Goal: Book appointment/travel/reservation

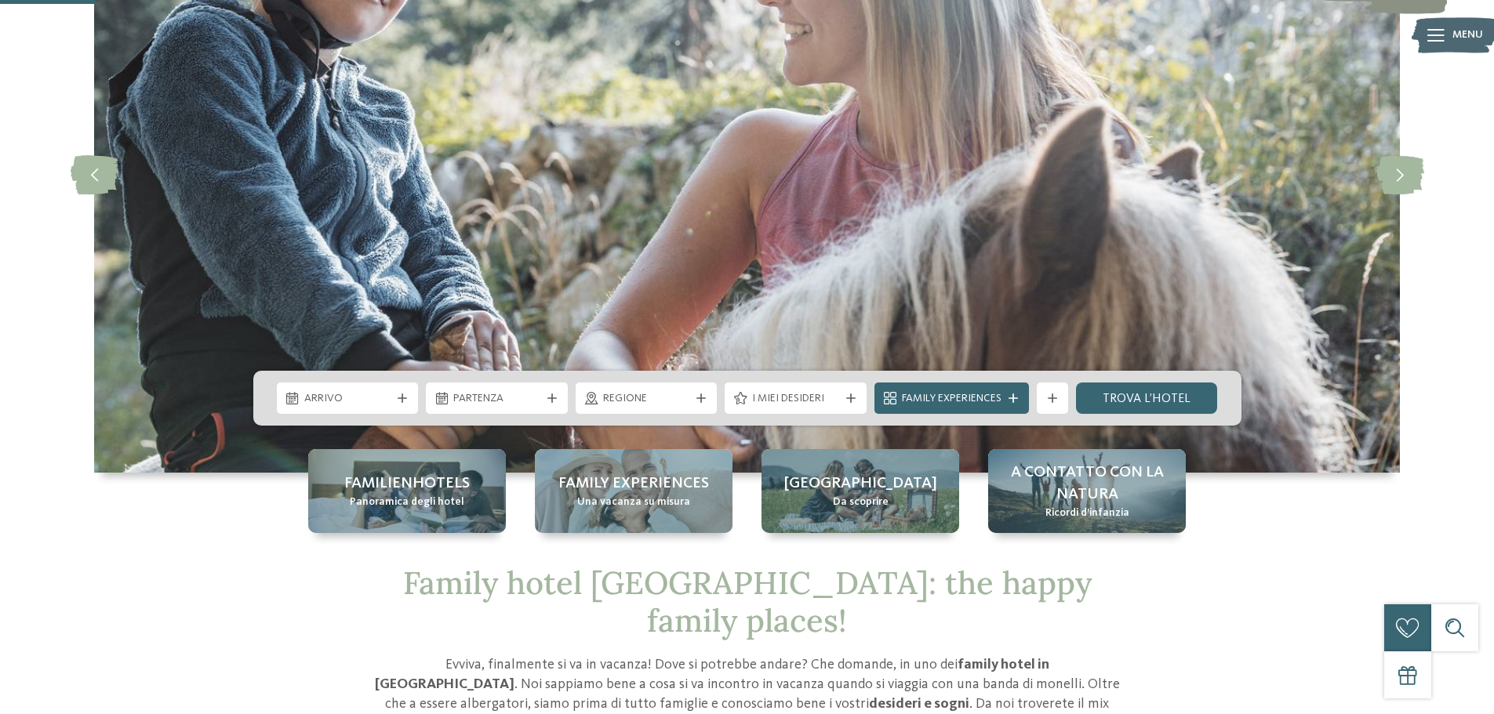
scroll to position [471, 0]
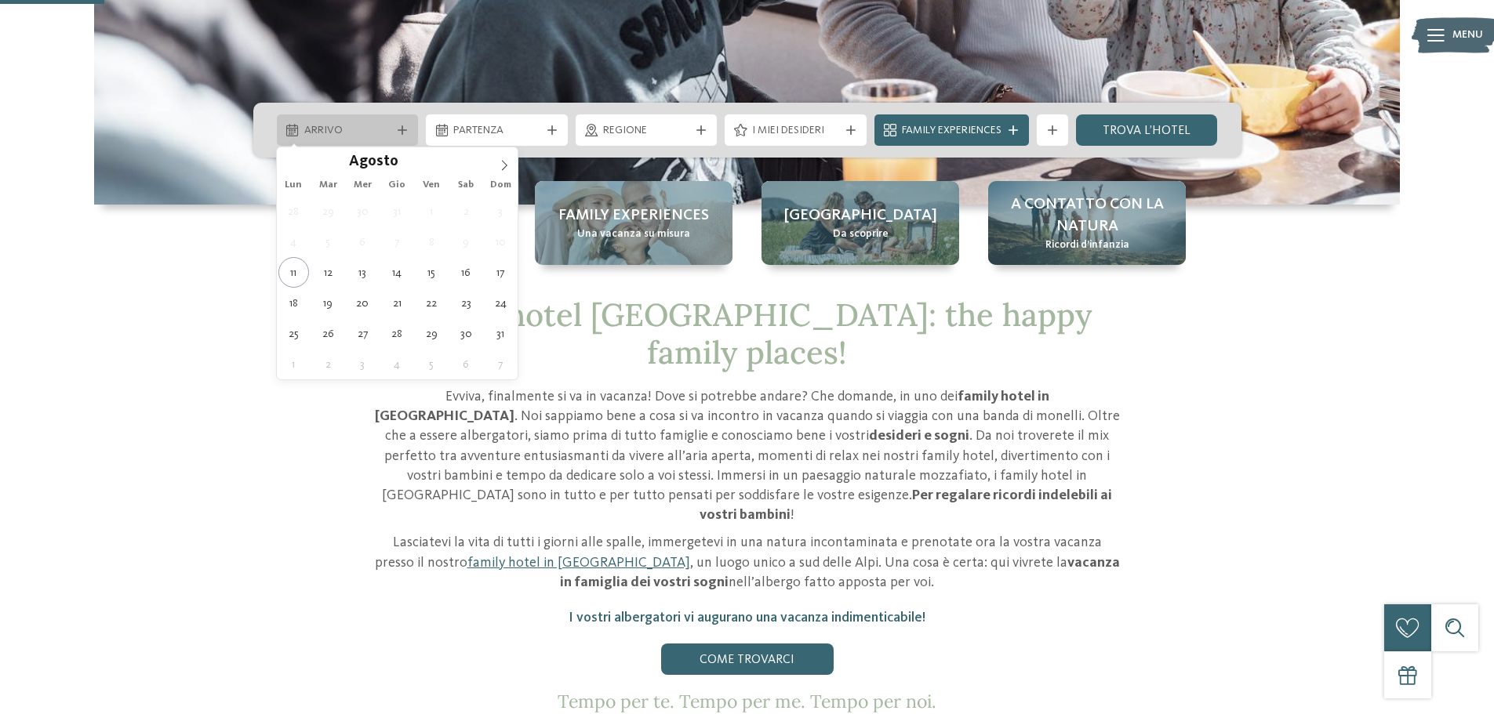
click at [360, 125] on span "Arrivo" at bounding box center [347, 131] width 87 height 16
click at [500, 162] on icon at bounding box center [504, 165] width 11 height 11
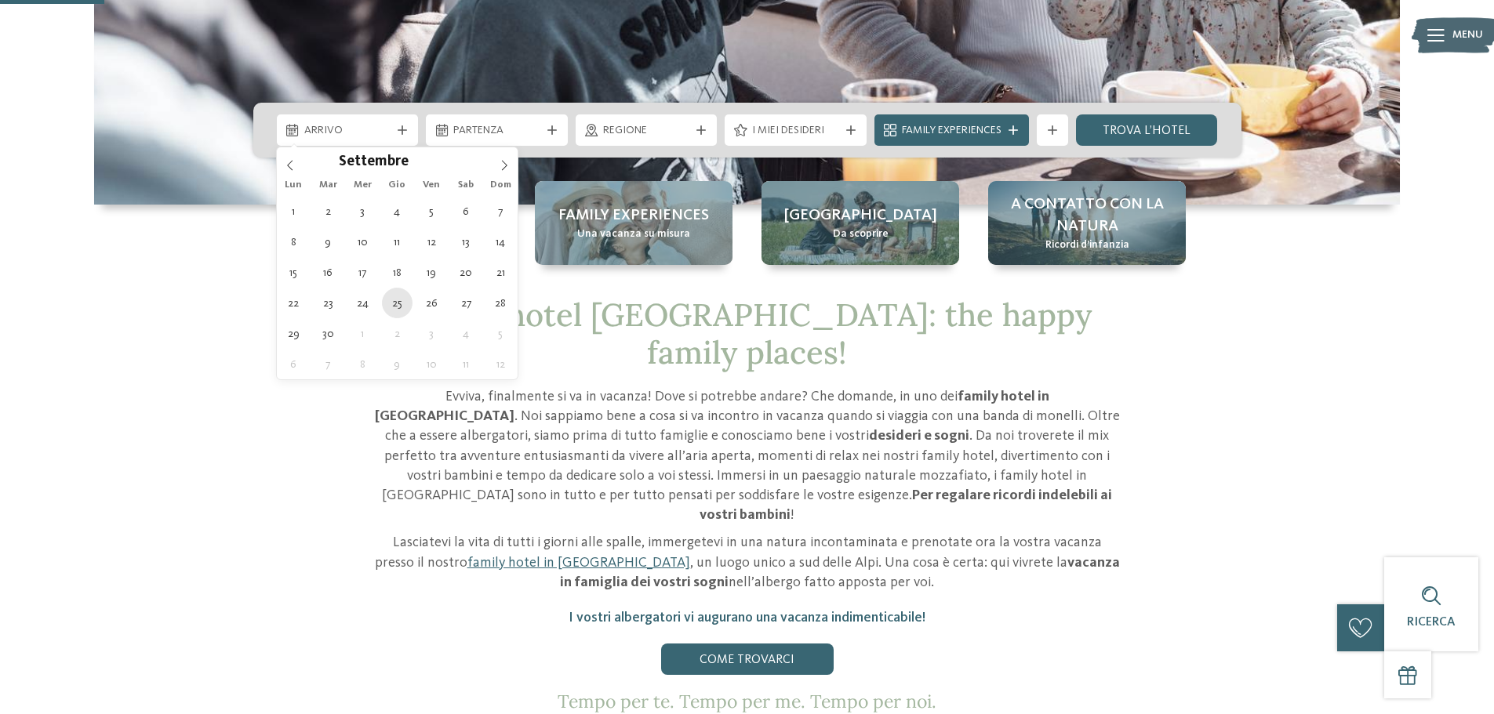
type div "[DATE]"
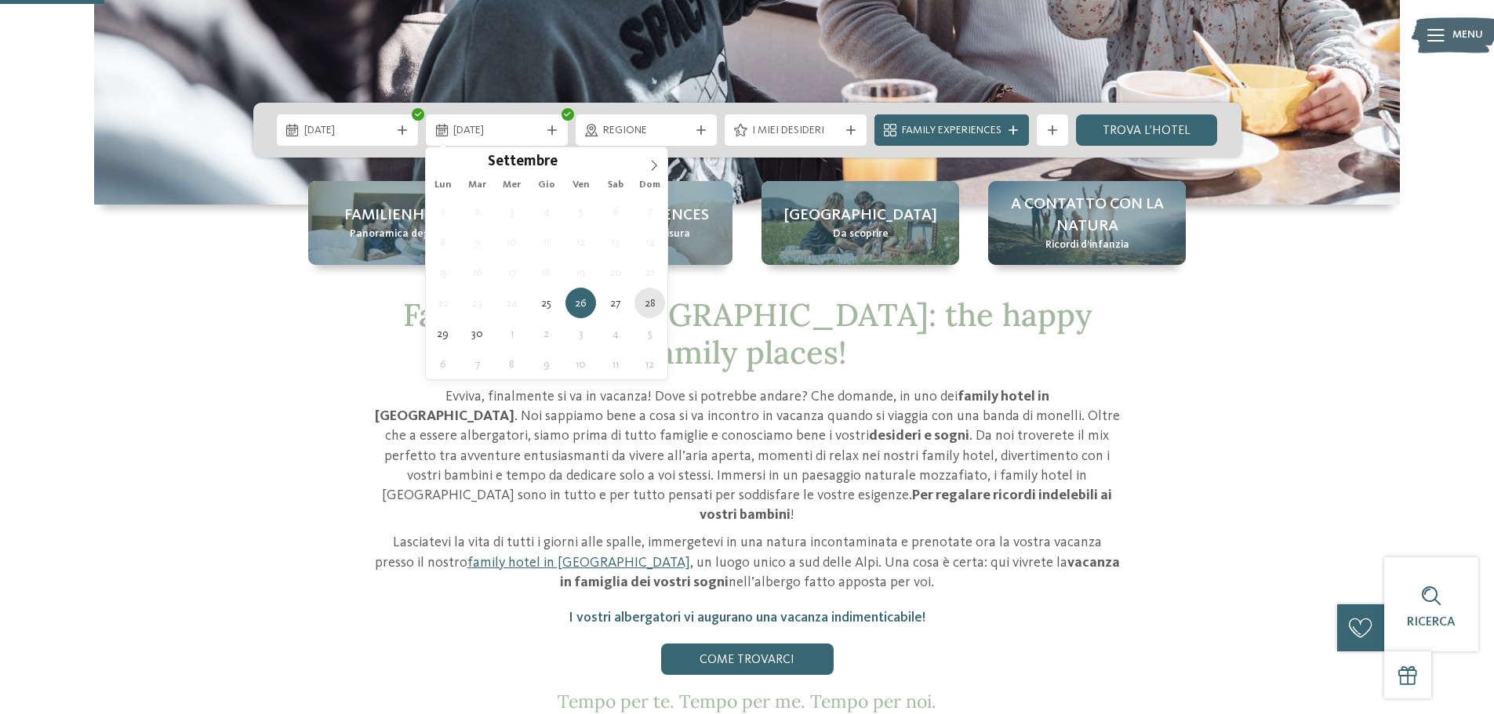
type div "[DATE]"
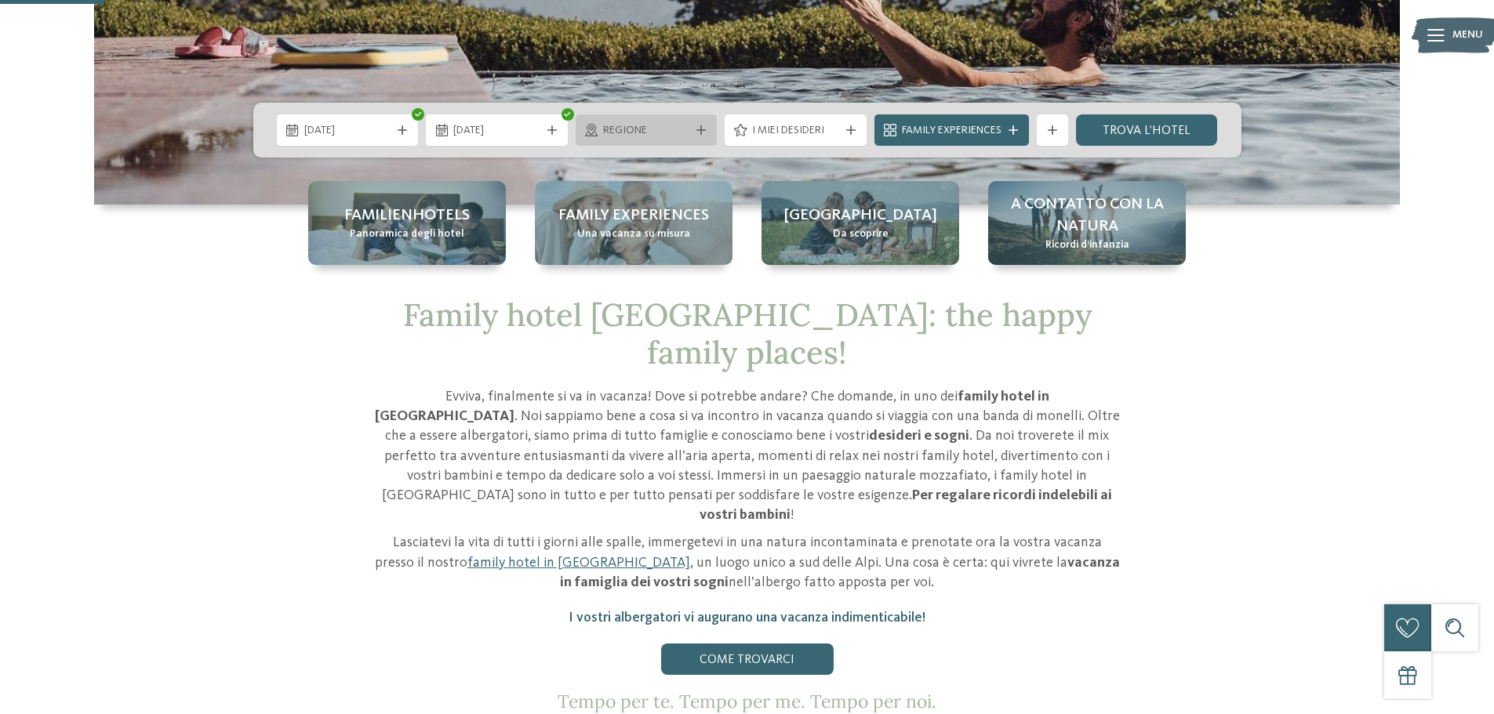
click at [676, 134] on span "Regione" at bounding box center [646, 131] width 87 height 16
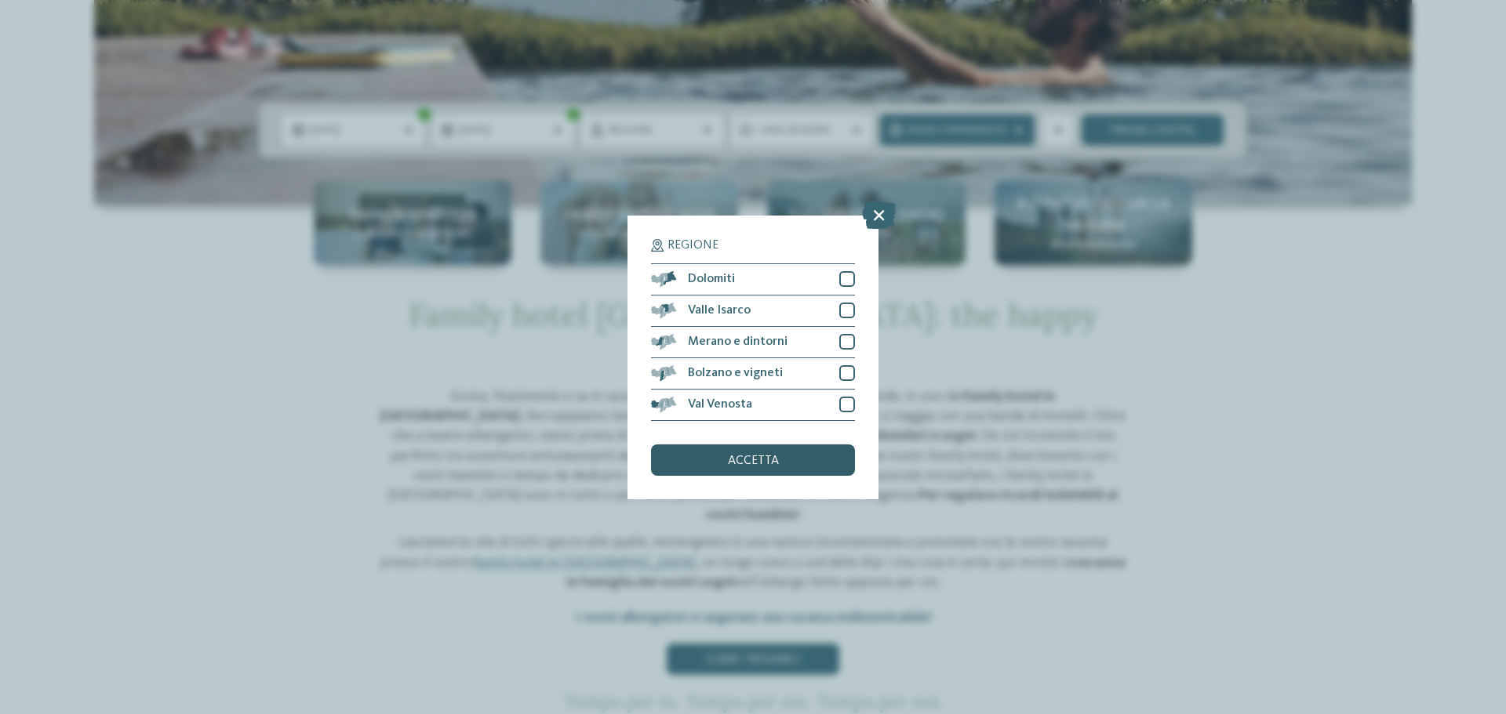
click at [772, 455] on span "accetta" at bounding box center [753, 461] width 51 height 13
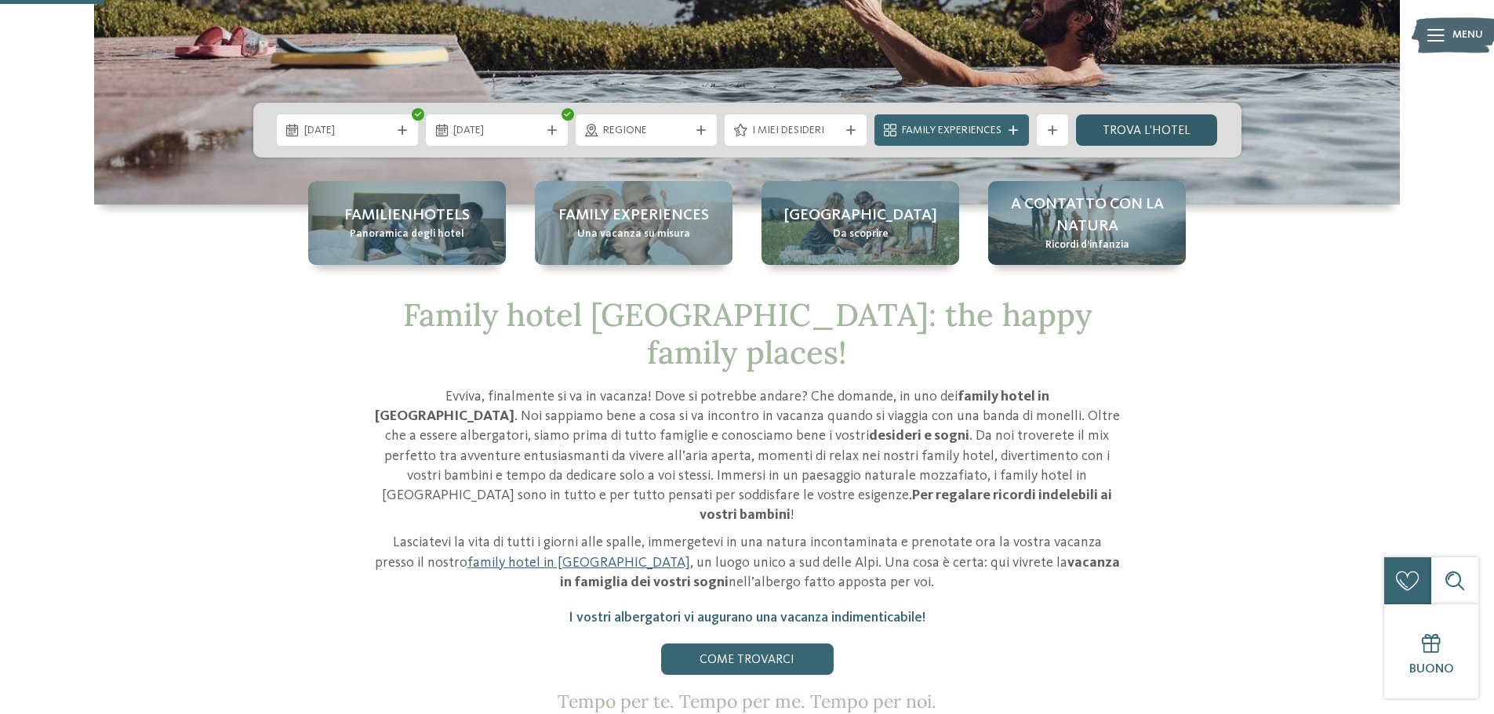
click at [1125, 129] on link "trova l’hotel" at bounding box center [1147, 130] width 142 height 31
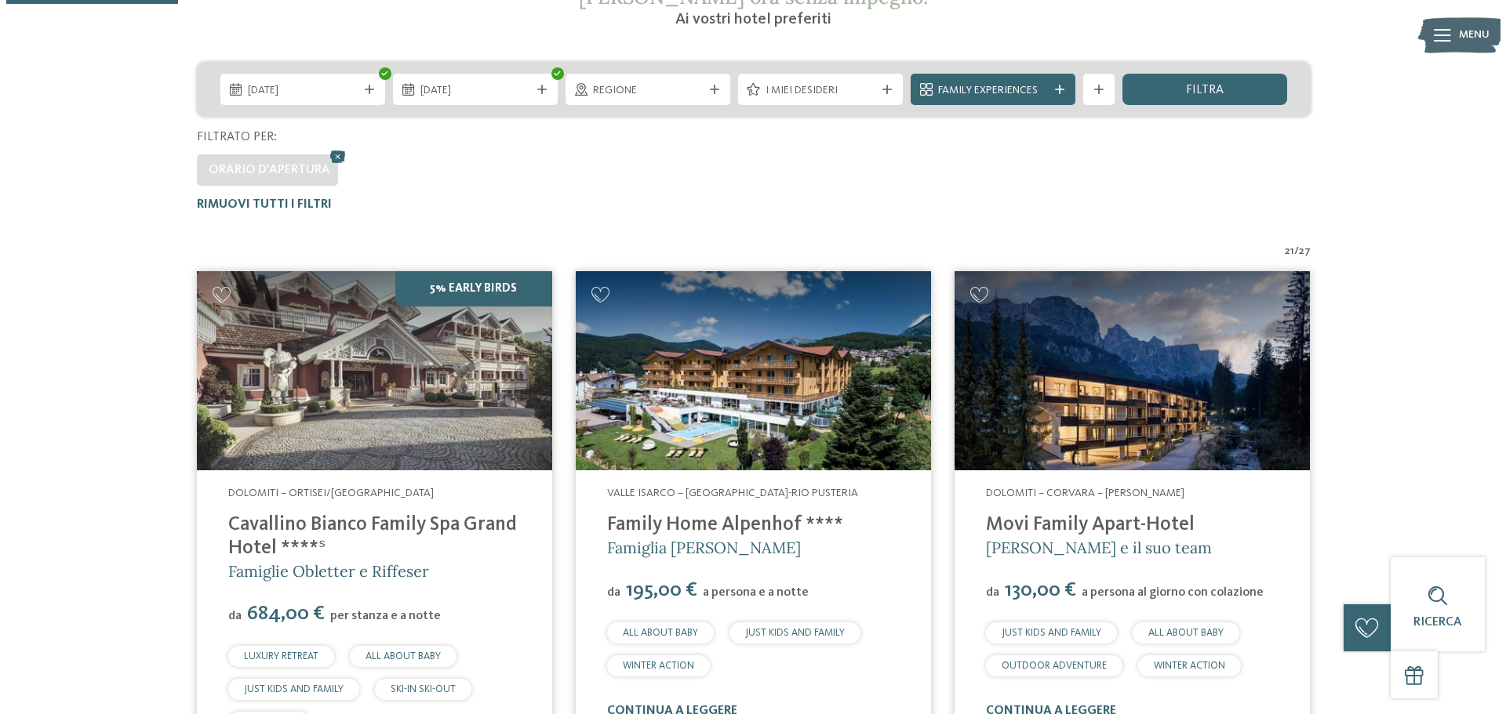
scroll to position [201, 0]
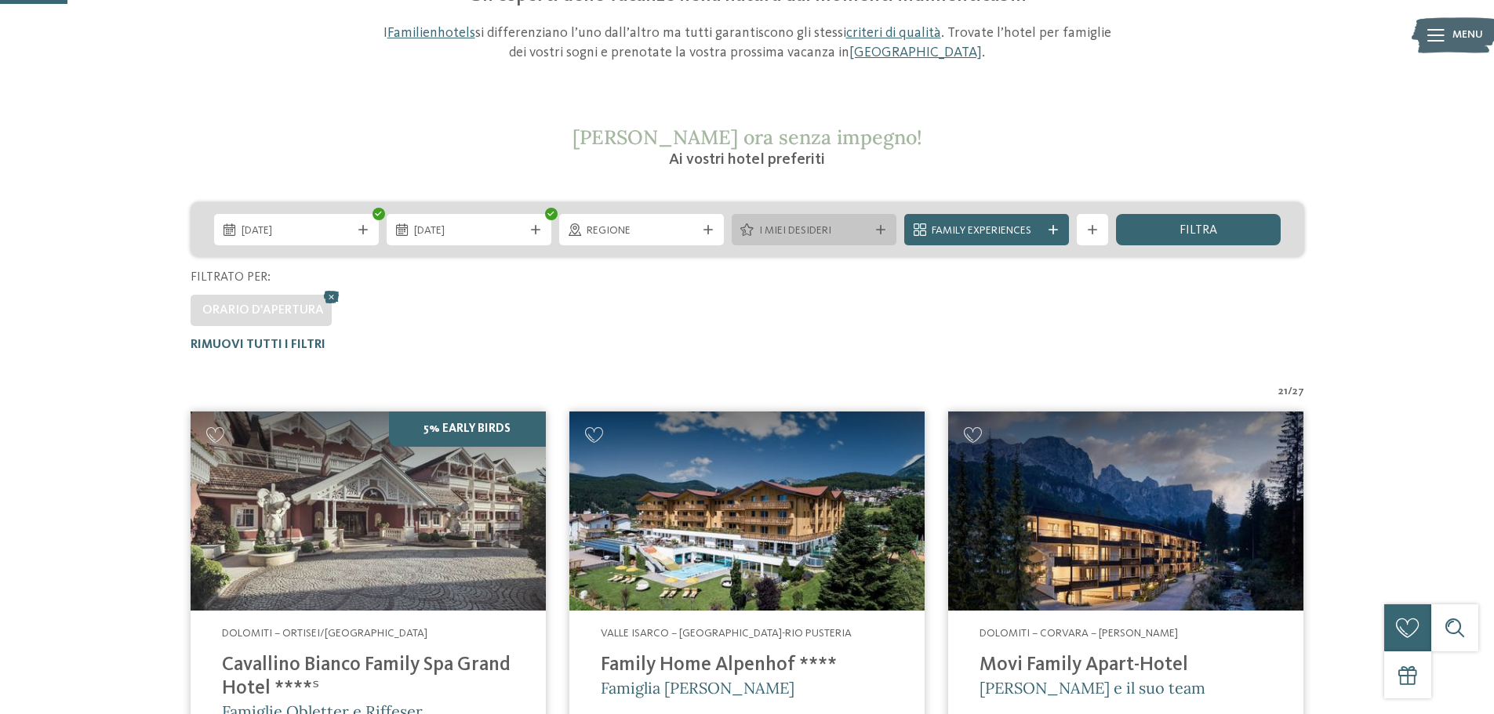
click at [834, 232] on span "I miei desideri" at bounding box center [814, 232] width 110 height 16
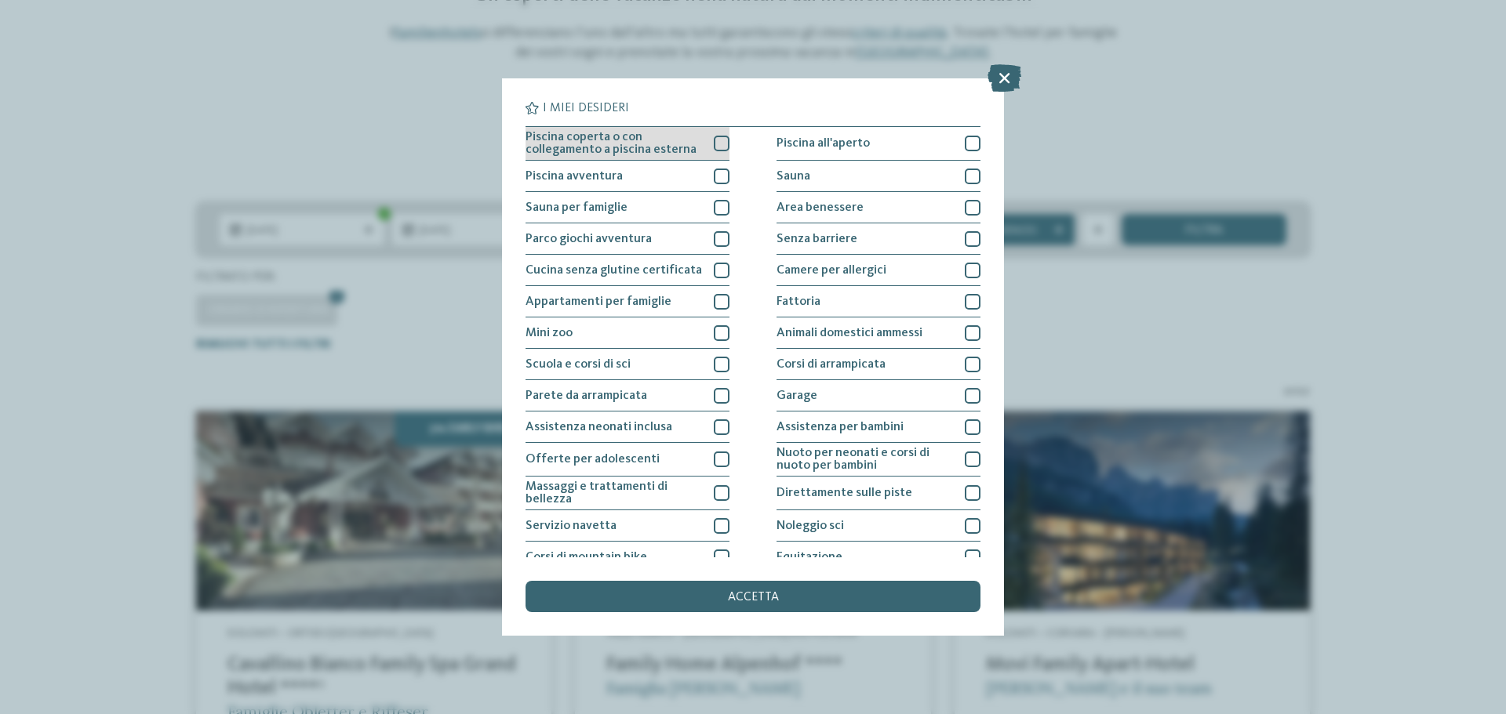
click at [591, 142] on span "Piscina coperta o con collegamento a piscina esterna" at bounding box center [613, 143] width 176 height 25
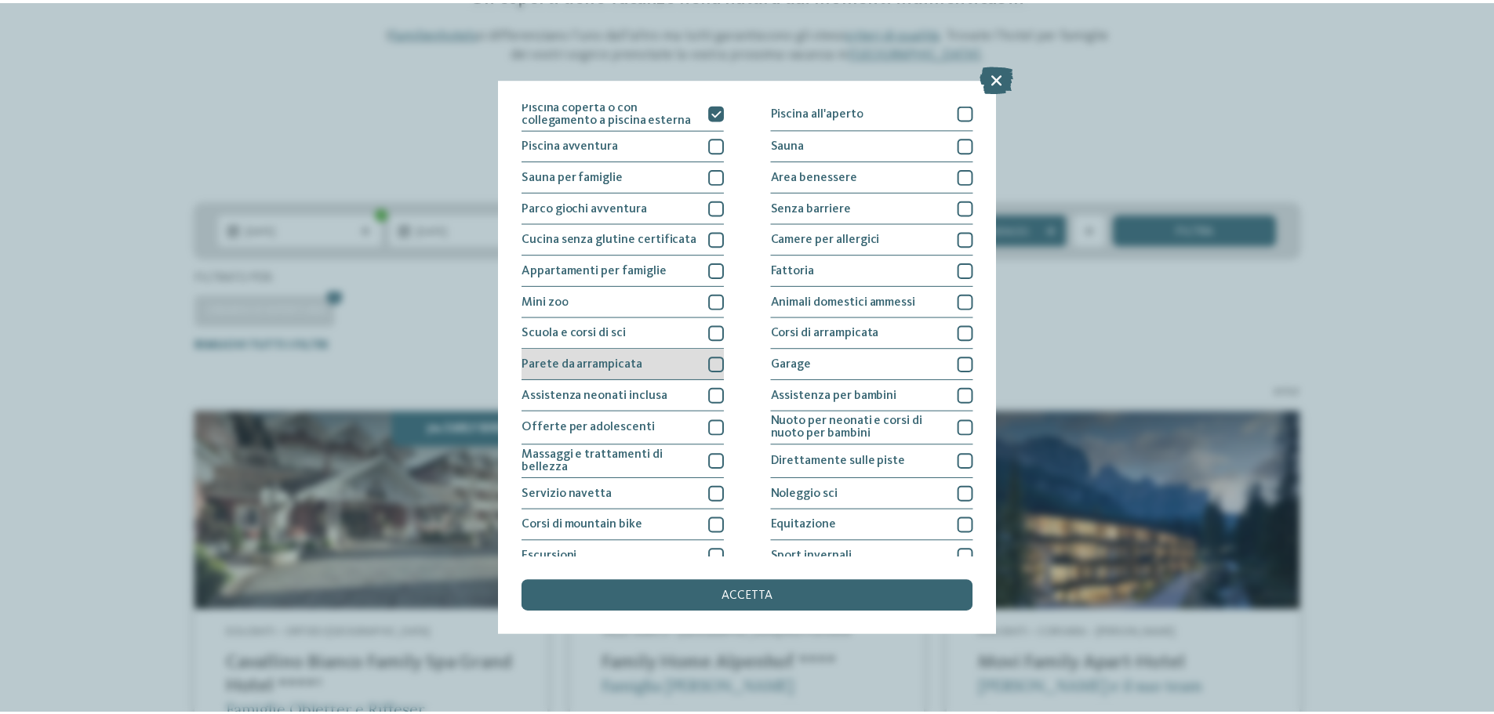
scroll to position [0, 0]
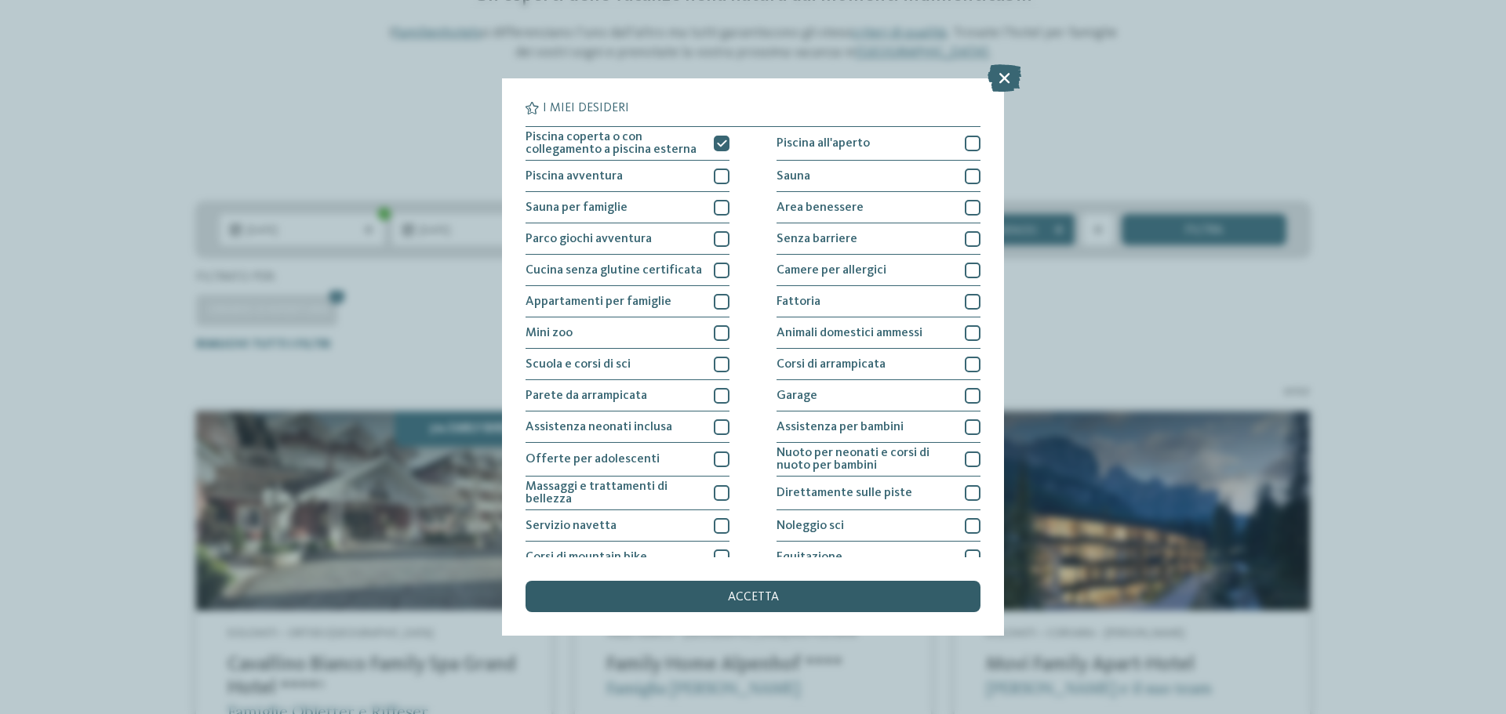
click at [781, 590] on div "accetta" at bounding box center [752, 596] width 455 height 31
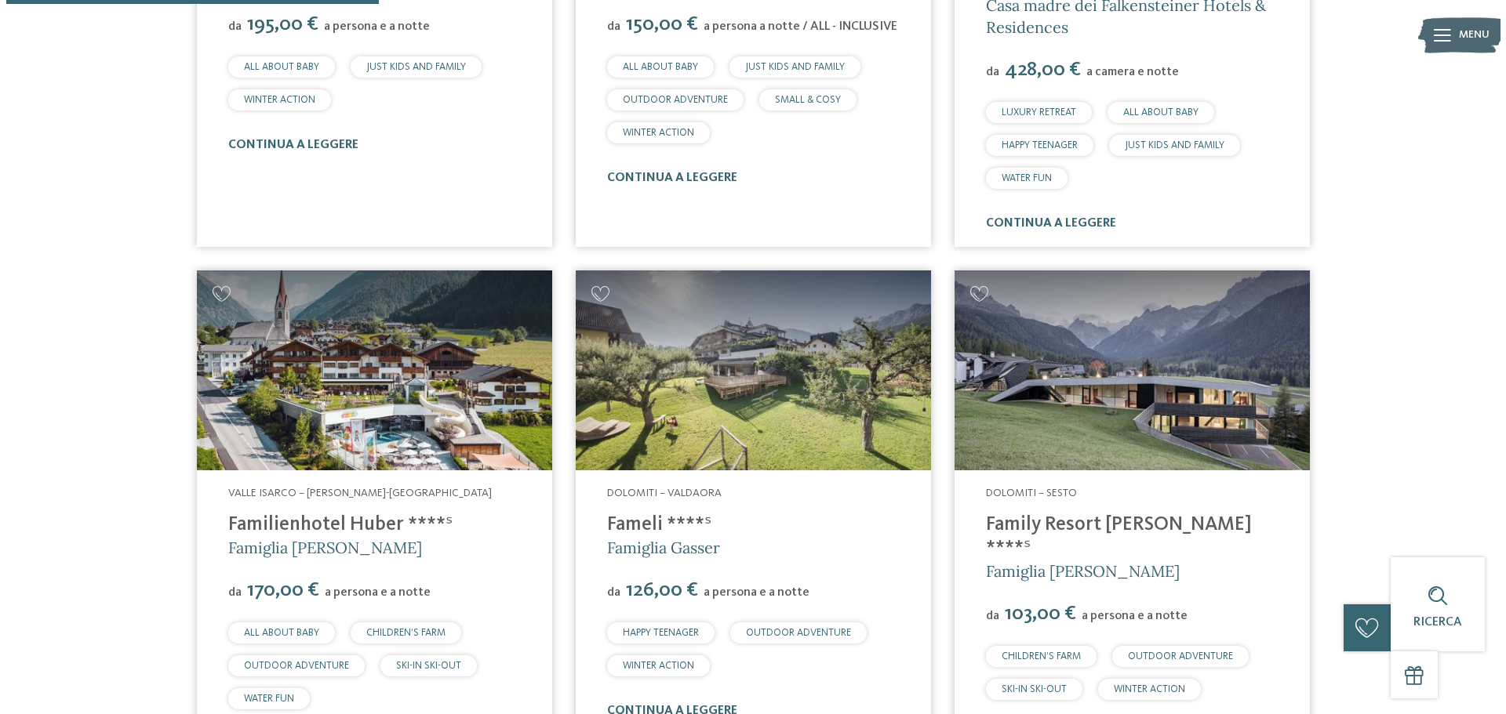
scroll to position [985, 0]
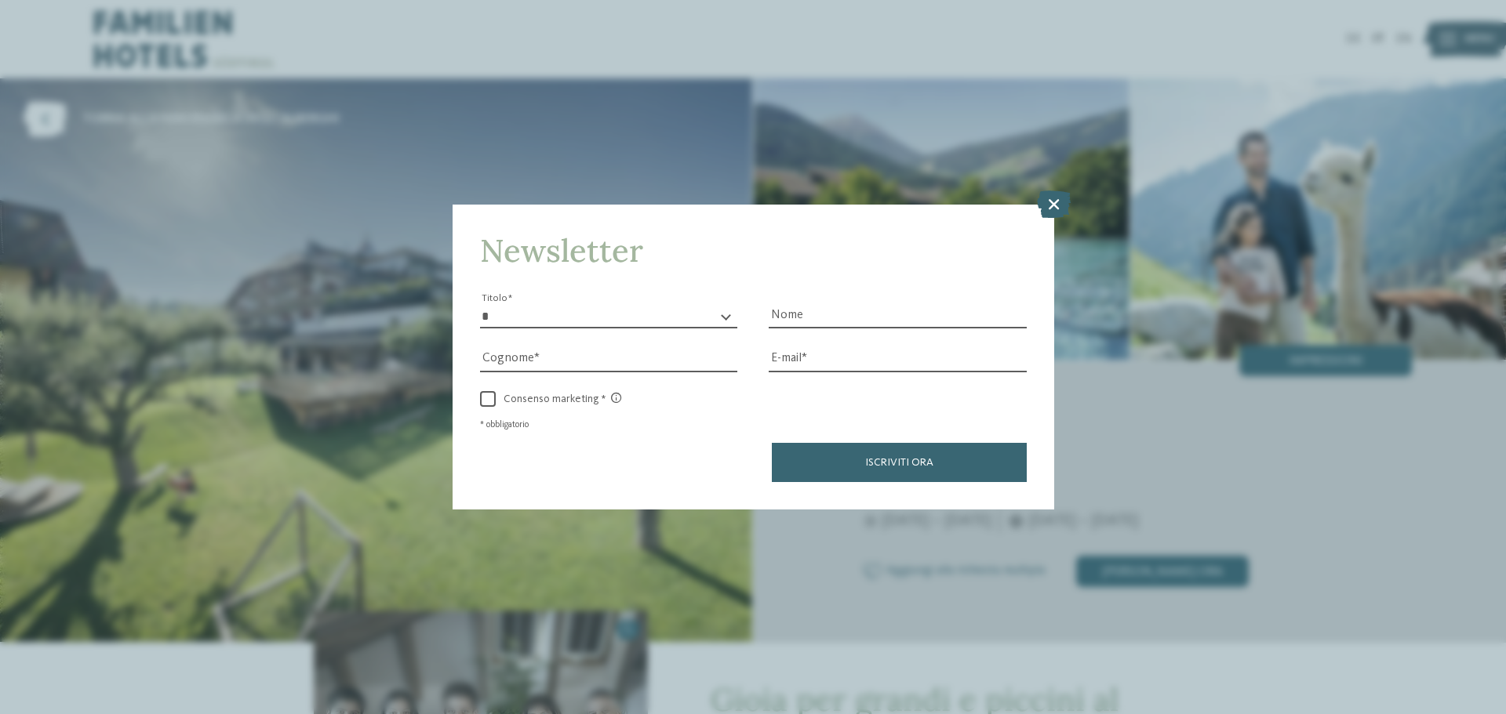
drag, startPoint x: 1068, startPoint y: 197, endPoint x: 1057, endPoint y: 198, distance: 11.0
click at [1065, 198] on icon at bounding box center [1054, 204] width 34 height 27
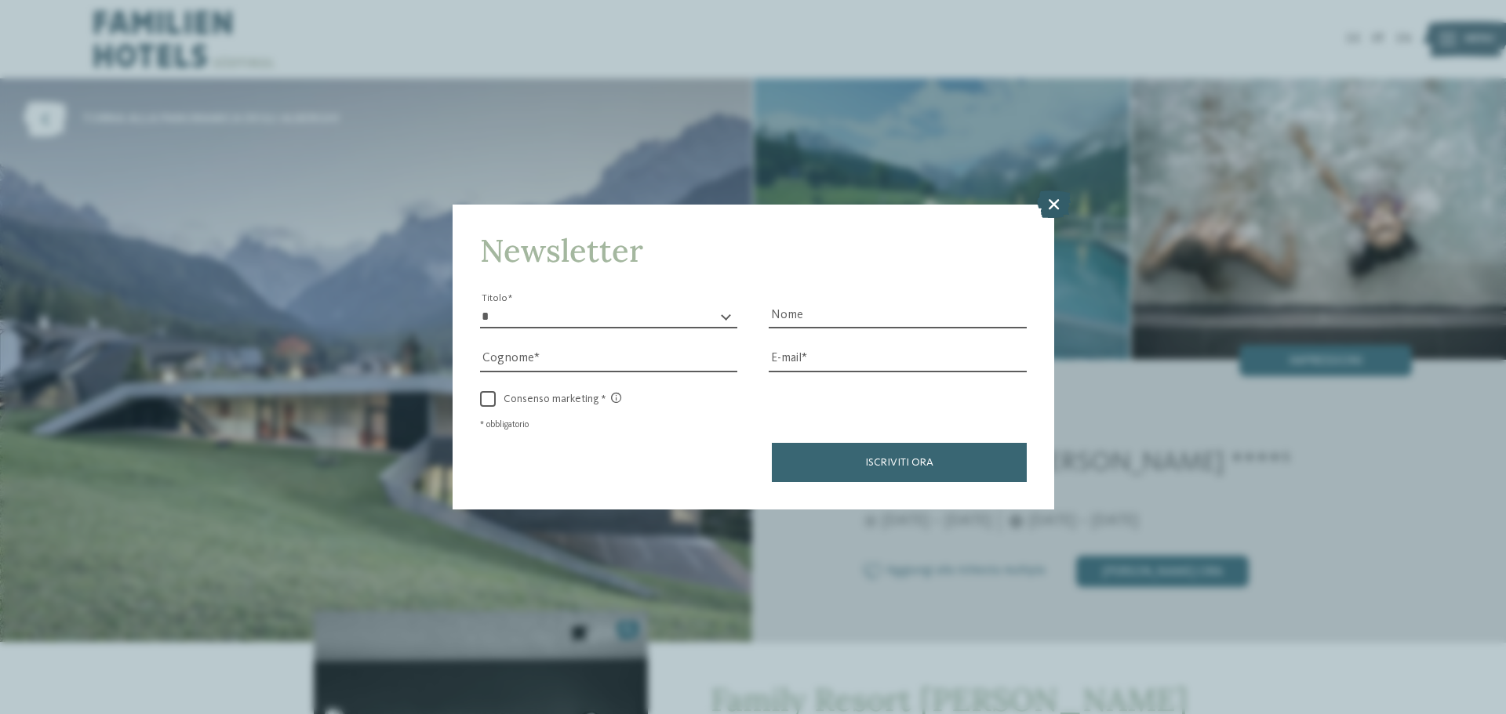
click at [1046, 198] on icon at bounding box center [1054, 204] width 34 height 27
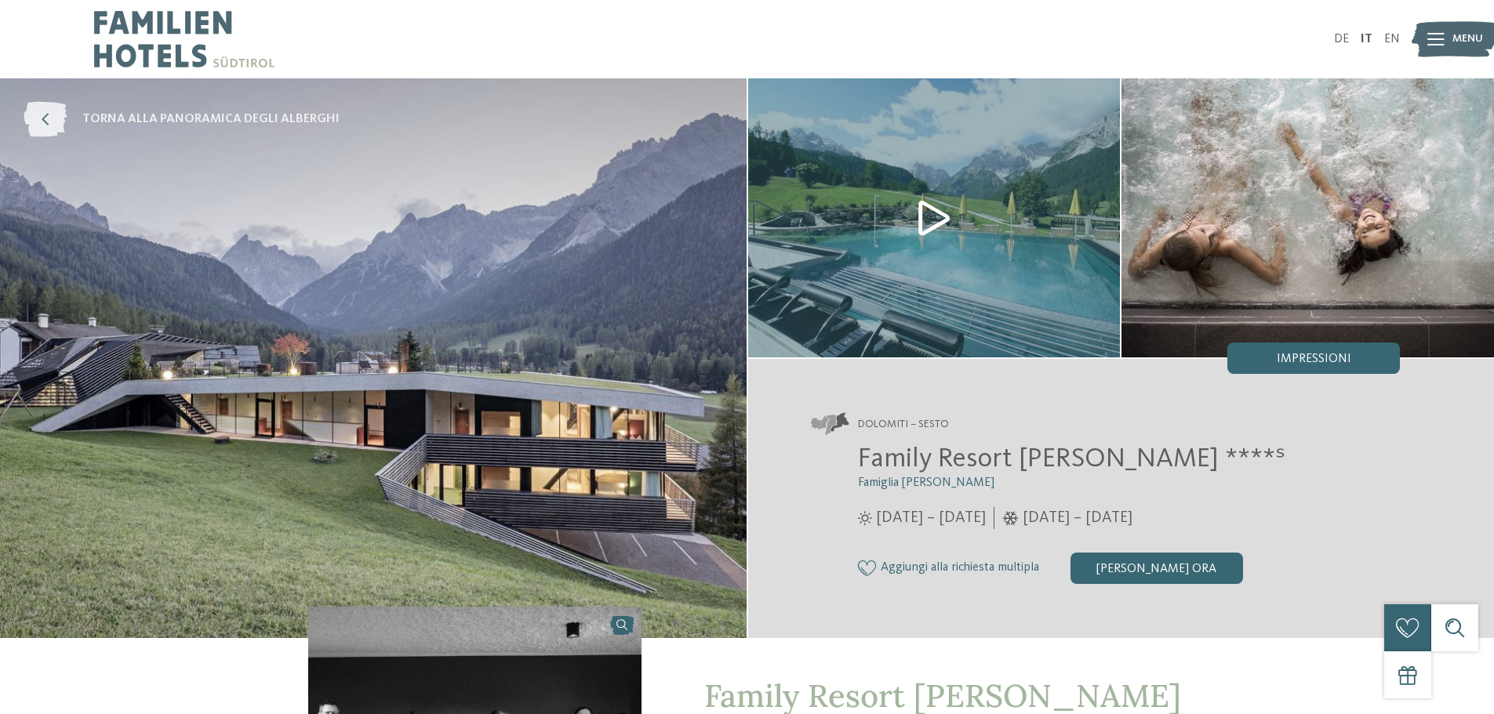
click at [111, 112] on span "torna alla panoramica degli alberghi" at bounding box center [210, 119] width 257 height 17
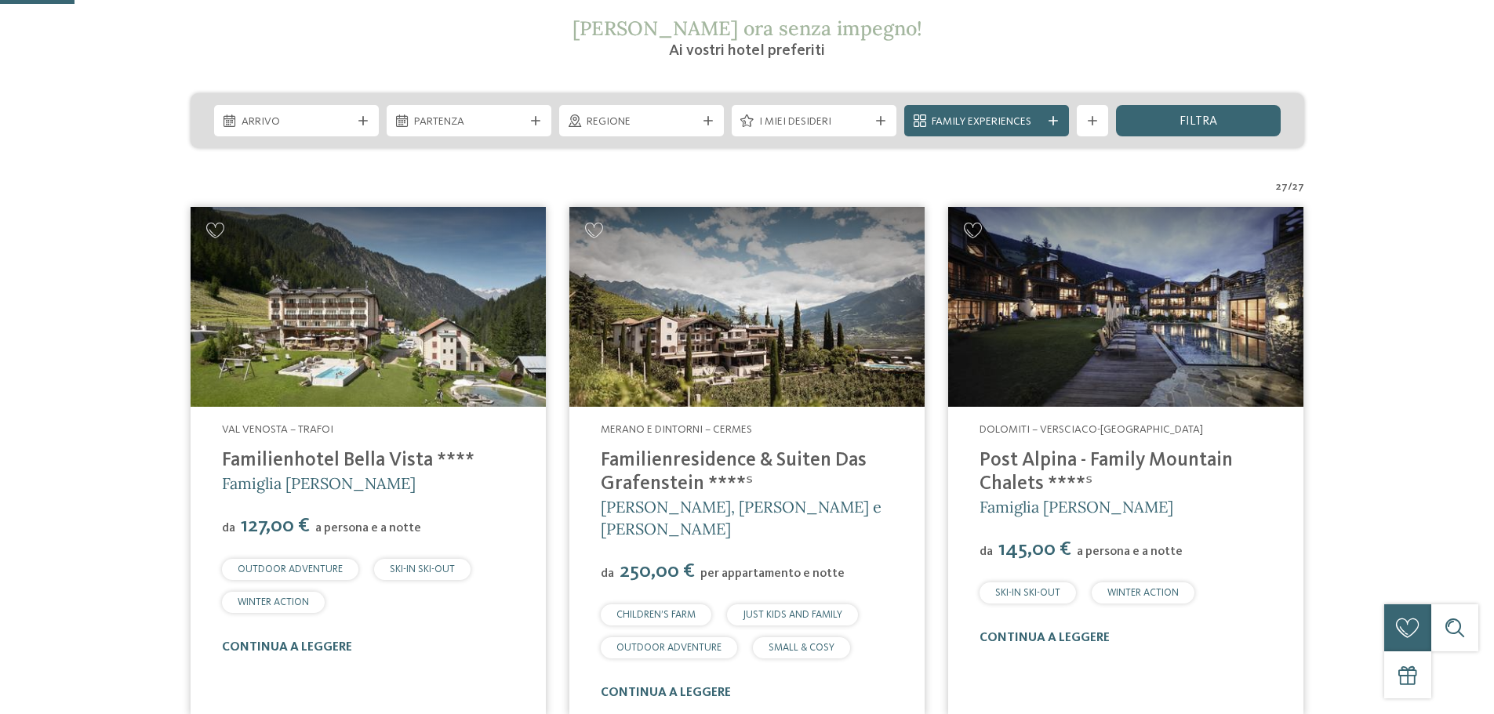
scroll to position [314, 0]
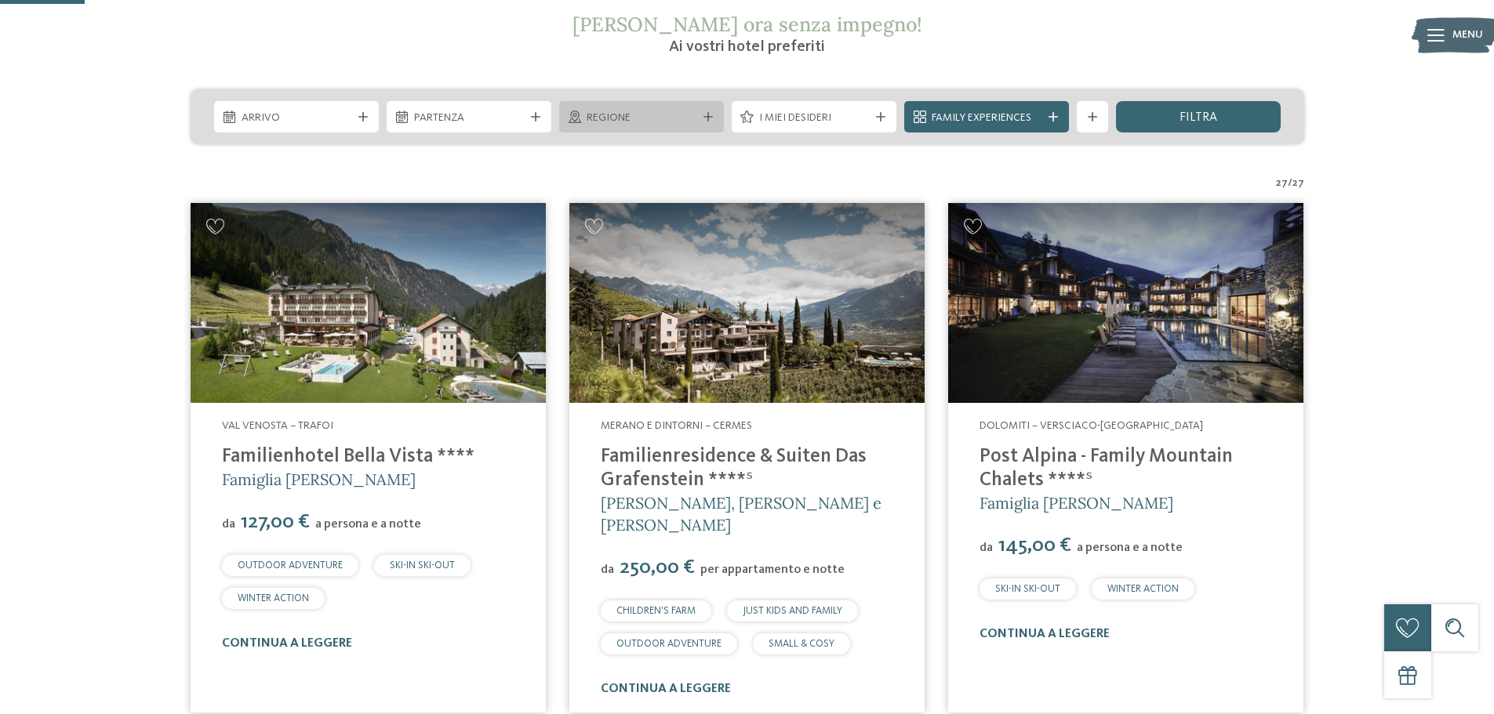
click at [639, 118] on span "Regione" at bounding box center [642, 119] width 110 height 16
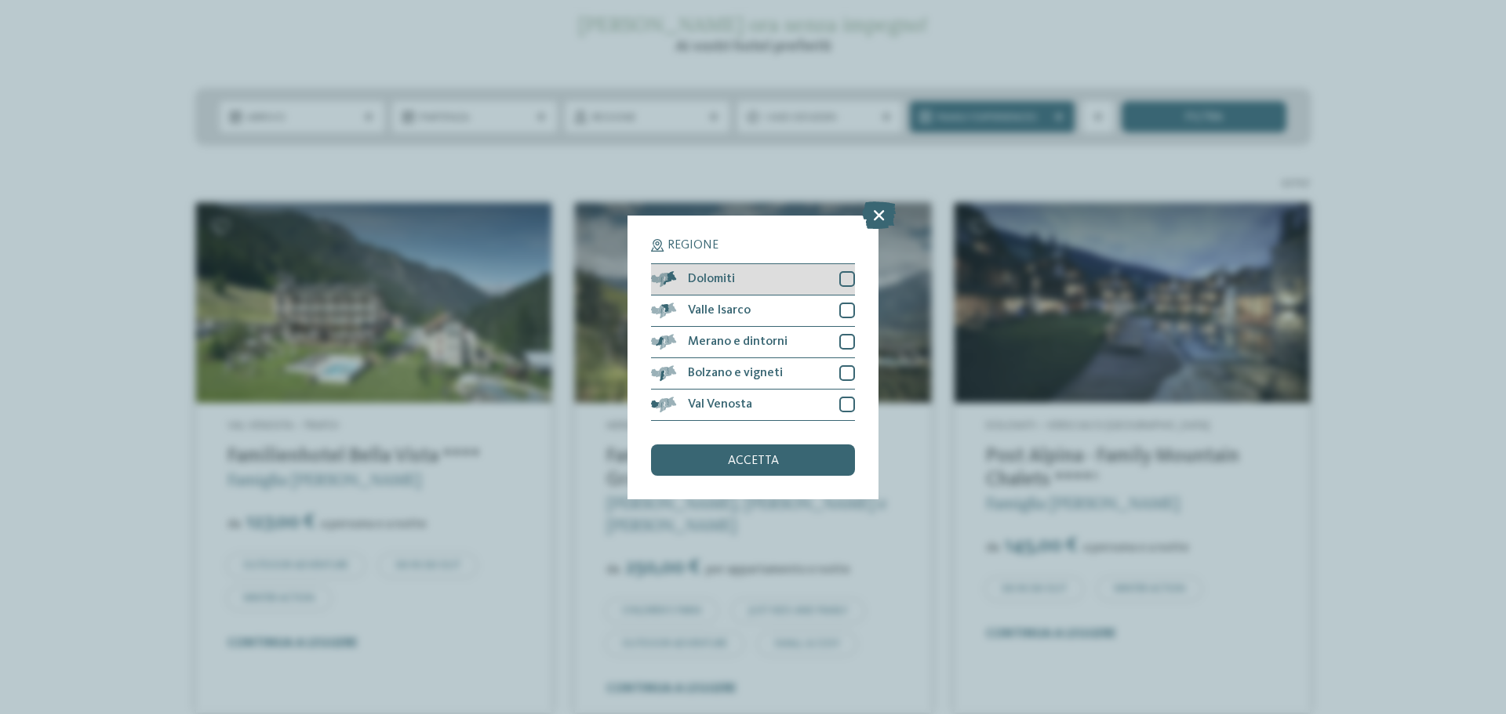
click at [731, 280] on span "Dolomiti" at bounding box center [711, 279] width 47 height 13
click at [886, 209] on icon at bounding box center [879, 214] width 34 height 27
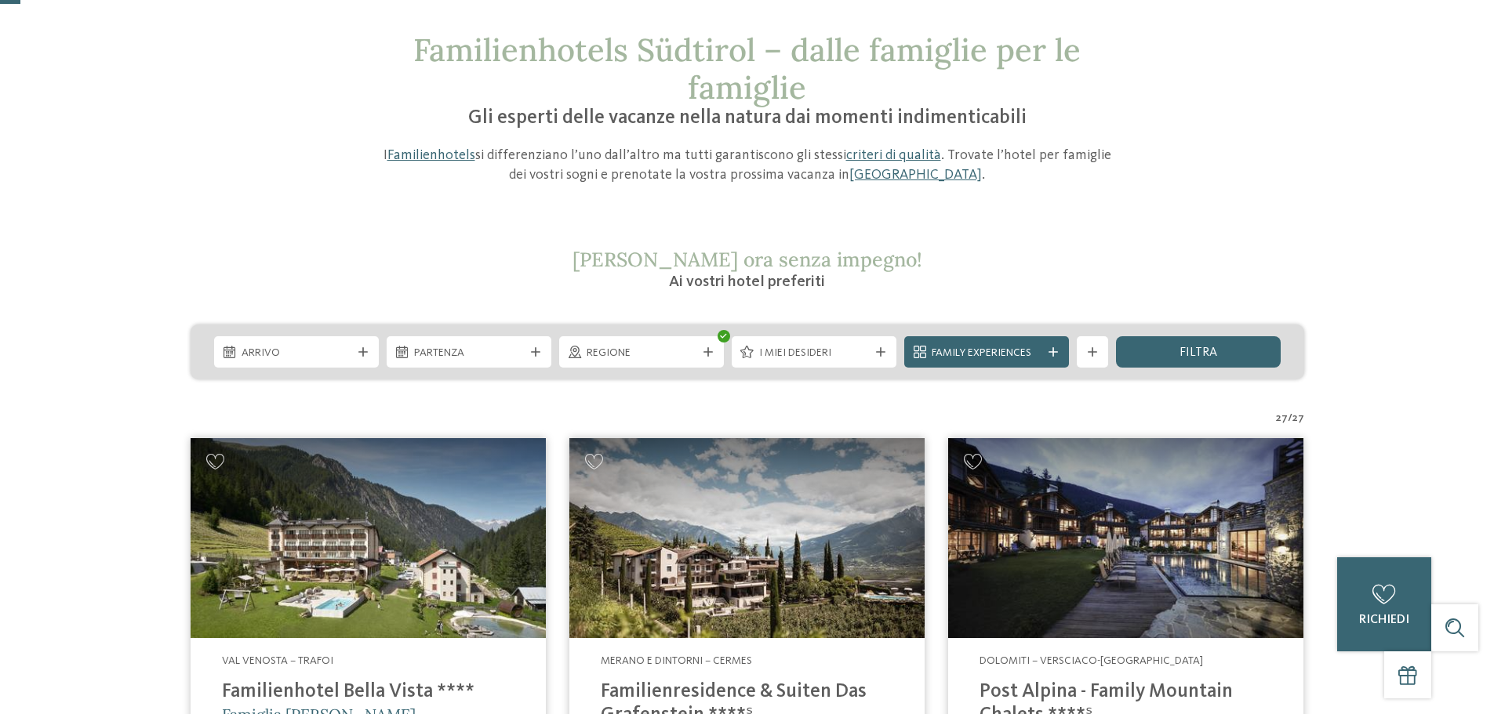
scroll to position [0, 0]
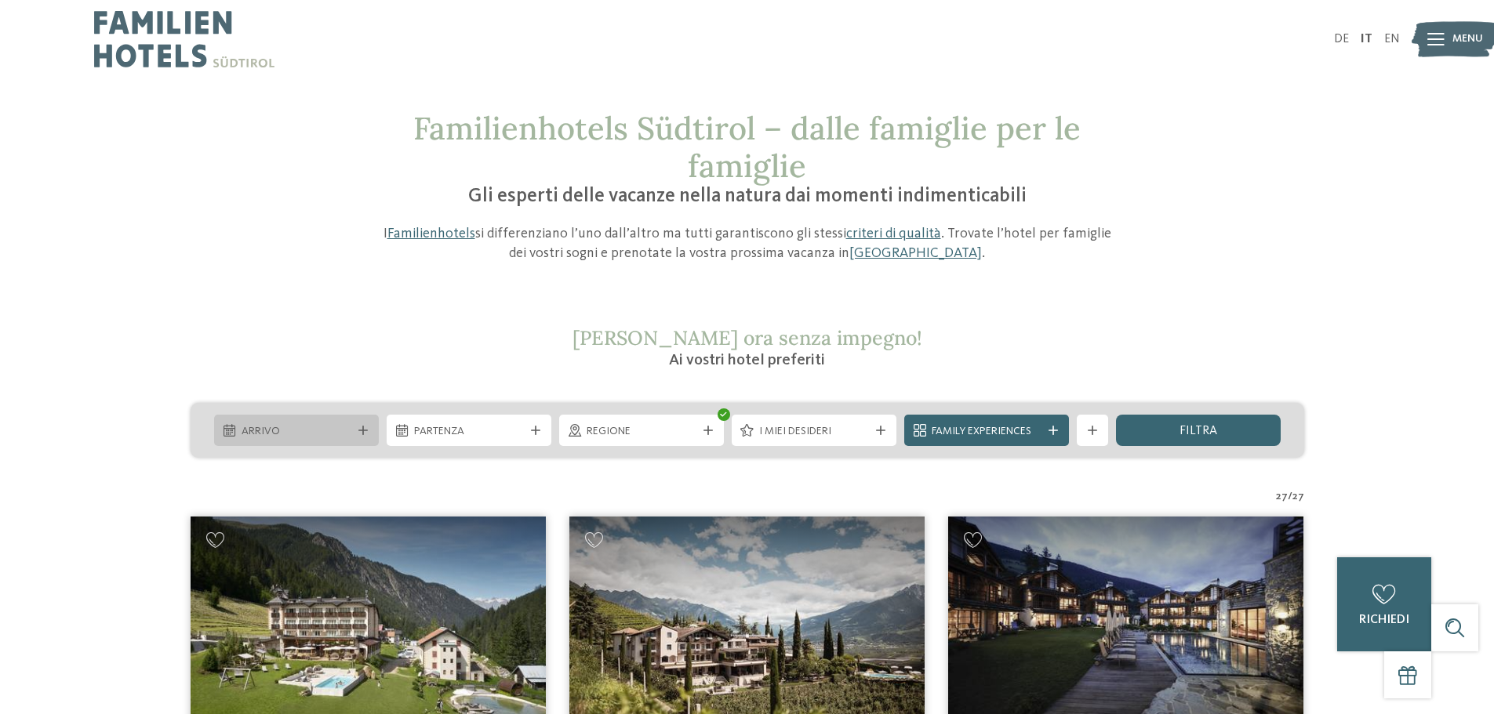
click at [331, 436] on span "Arrivo" at bounding box center [297, 432] width 110 height 16
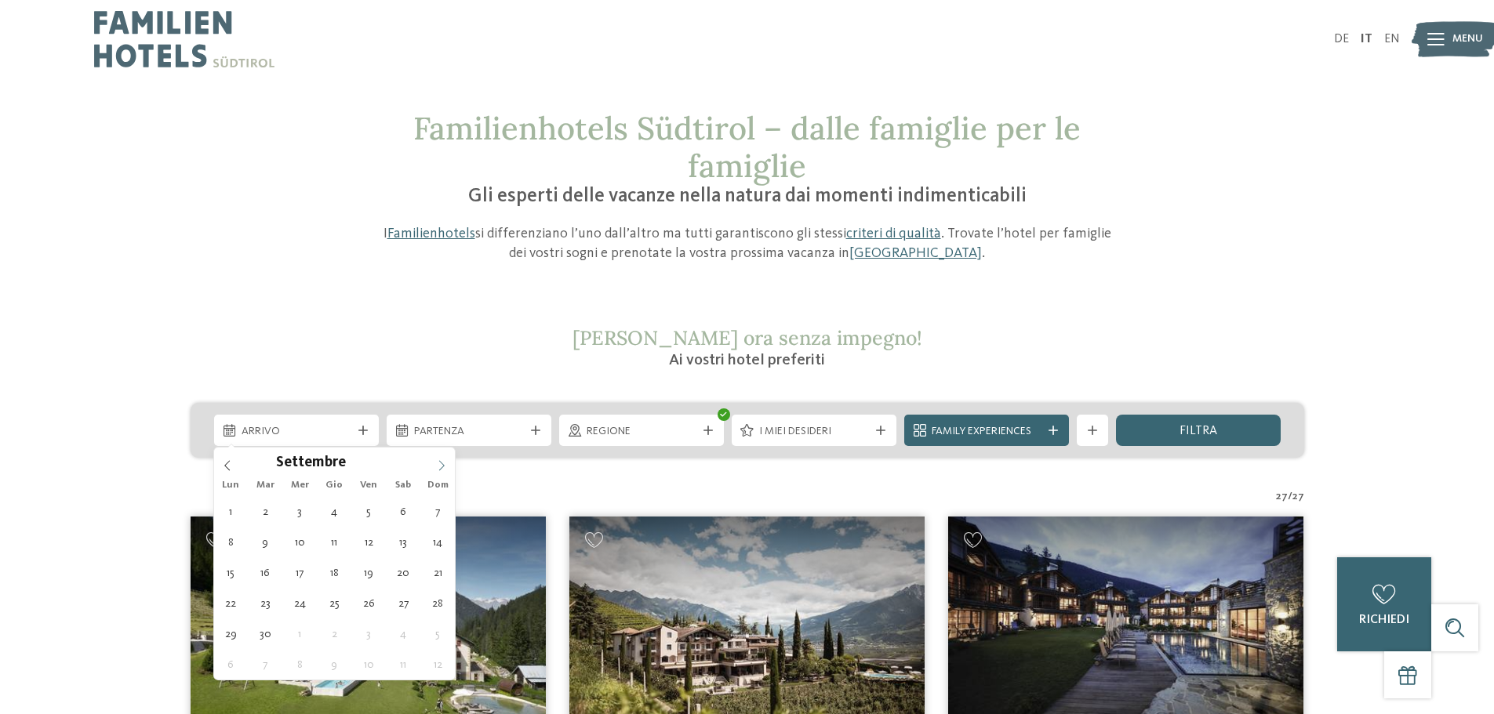
click at [445, 467] on icon at bounding box center [441, 465] width 11 height 11
type div "[DATE]"
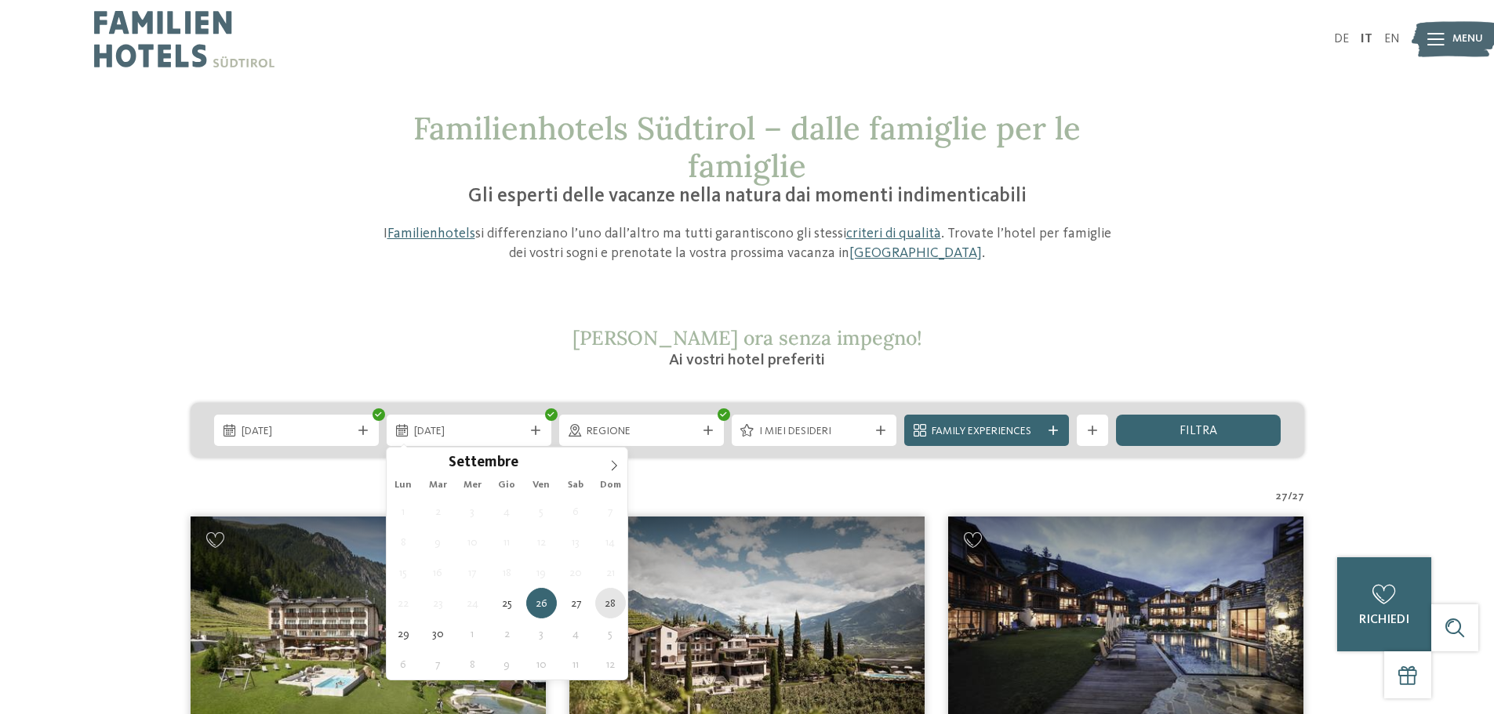
type div "[DATE]"
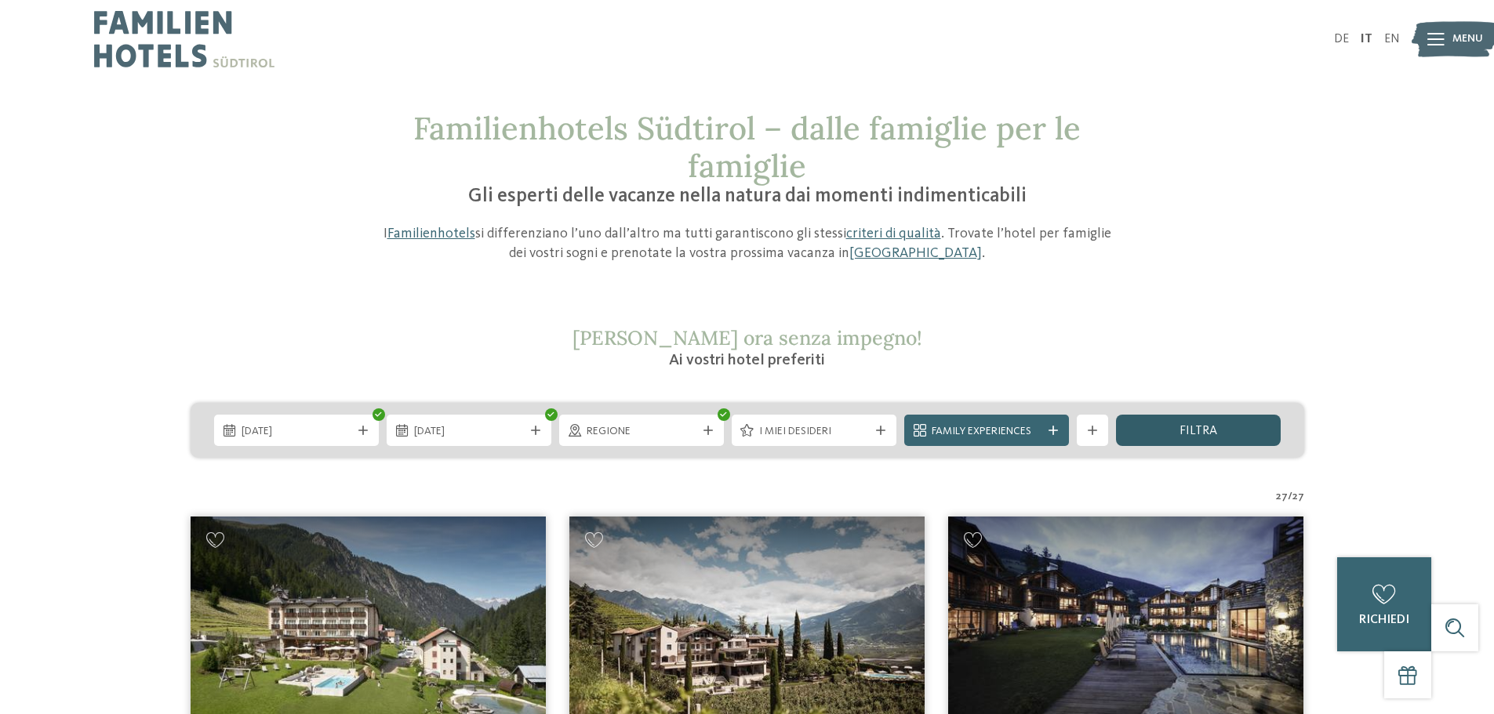
click at [1196, 427] on span "filtra" at bounding box center [1199, 431] width 38 height 13
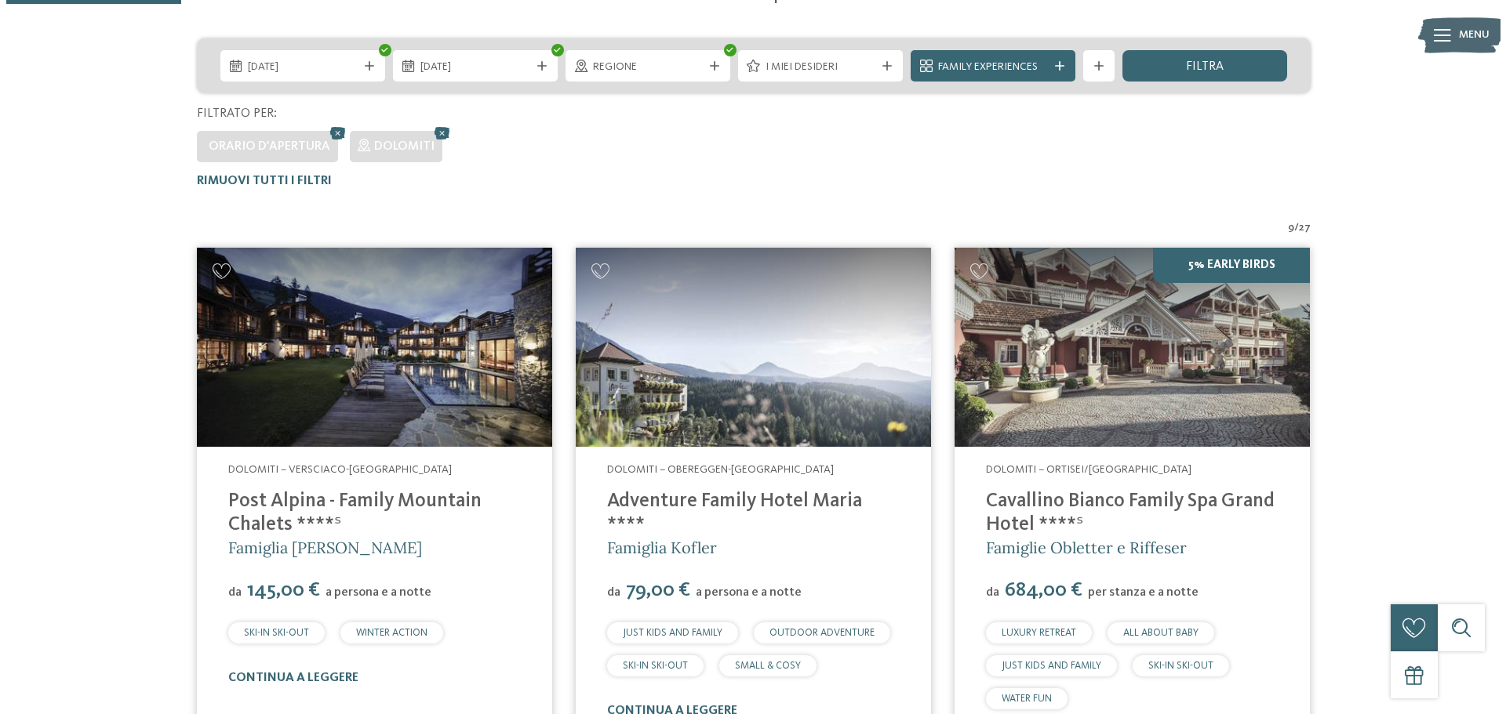
scroll to position [279, 0]
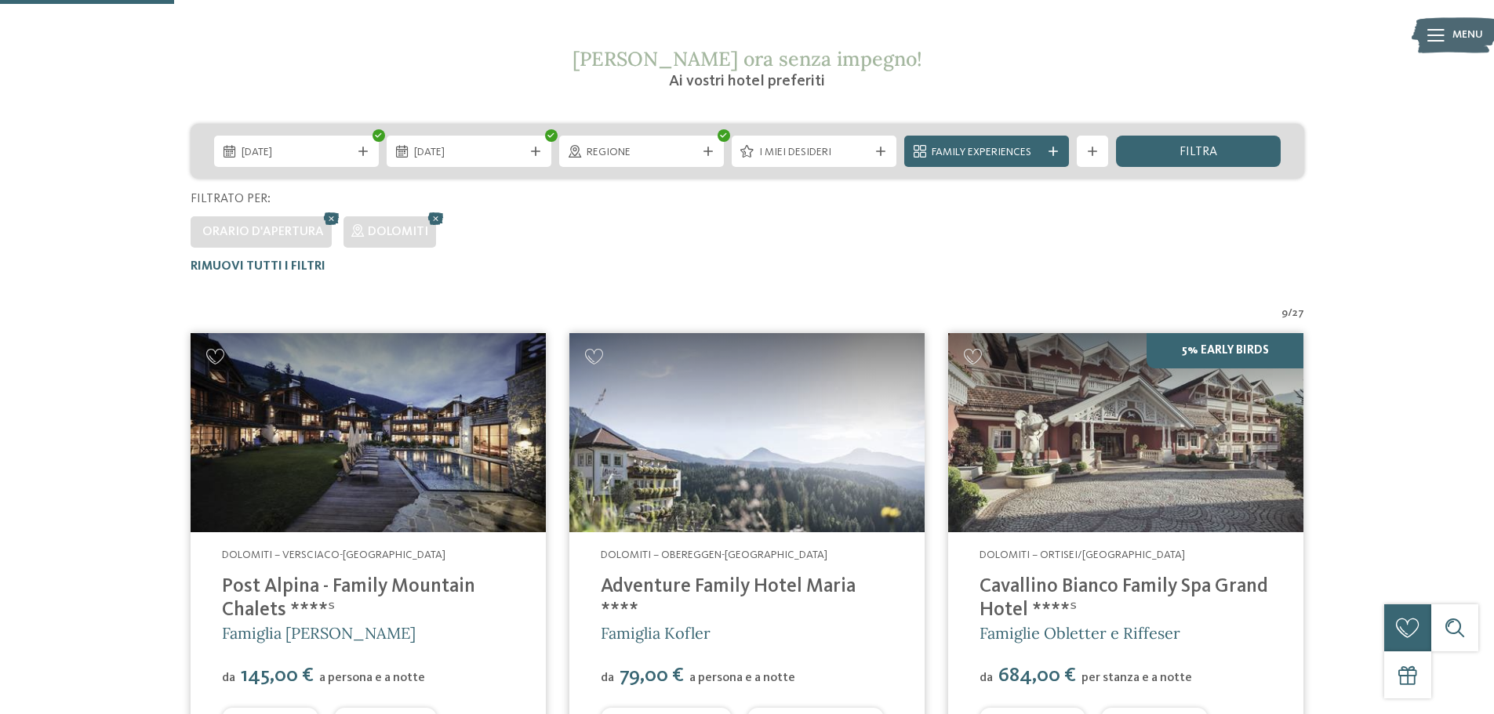
click at [1012, 135] on div "[DATE] [DATE]" at bounding box center [748, 151] width 1114 height 55
click at [1009, 150] on span "Family Experiences" at bounding box center [987, 153] width 110 height 16
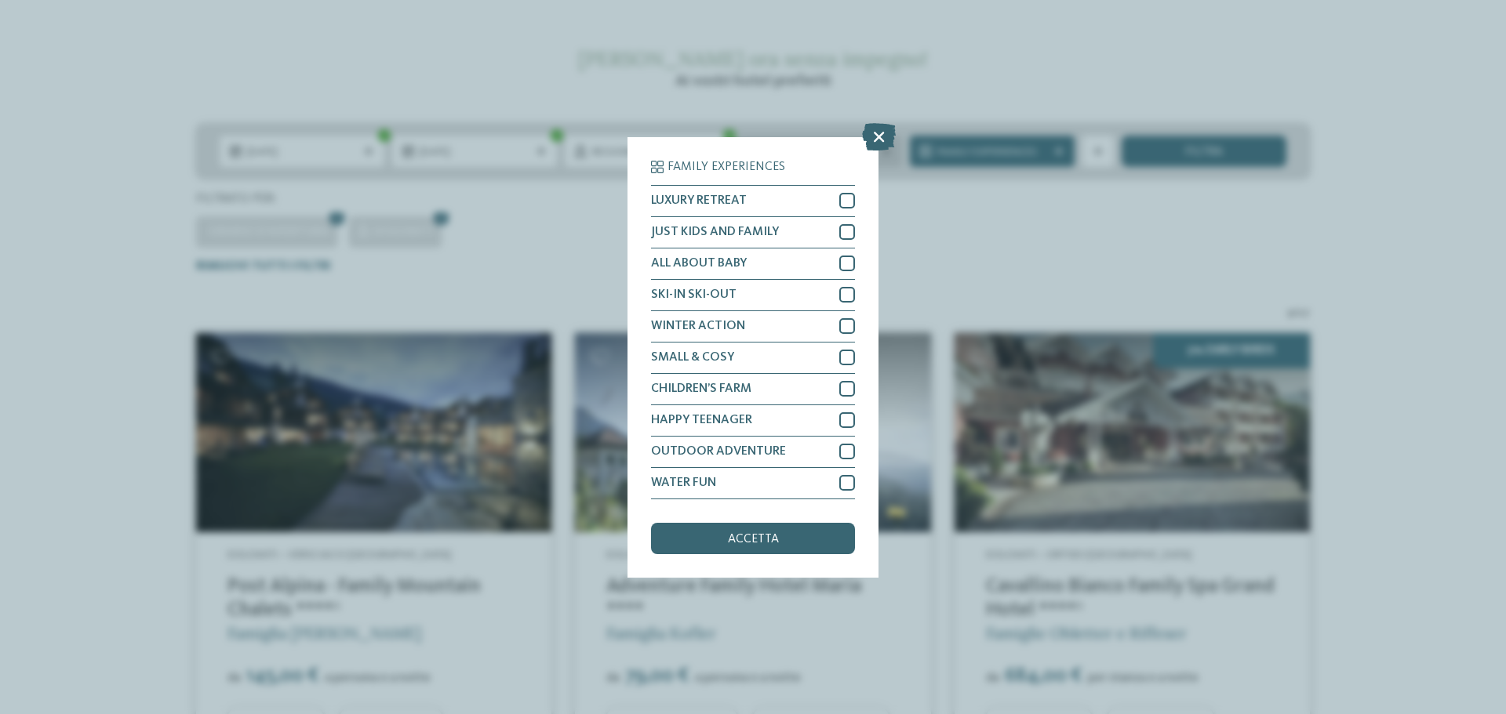
click at [872, 138] on icon at bounding box center [879, 135] width 34 height 27
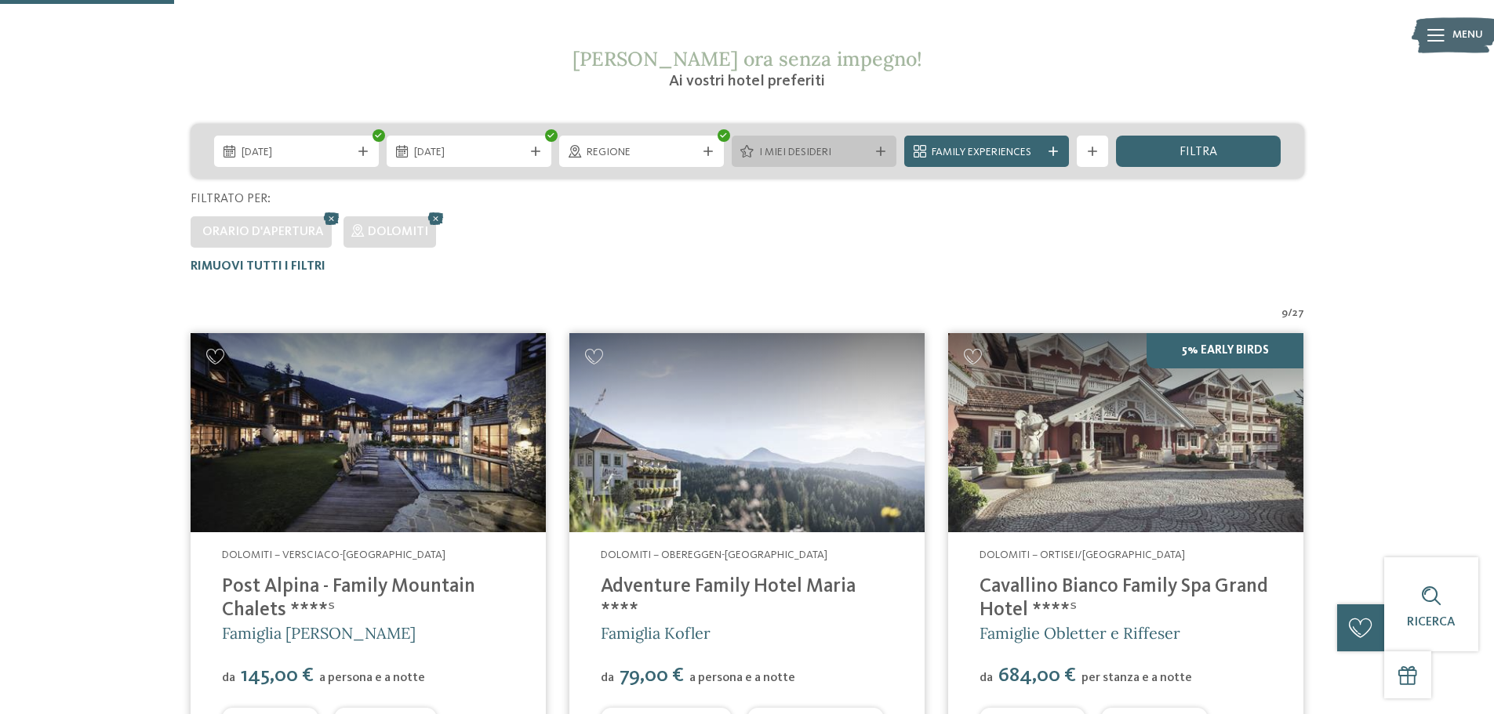
click at [850, 151] on span "I miei desideri" at bounding box center [814, 153] width 110 height 16
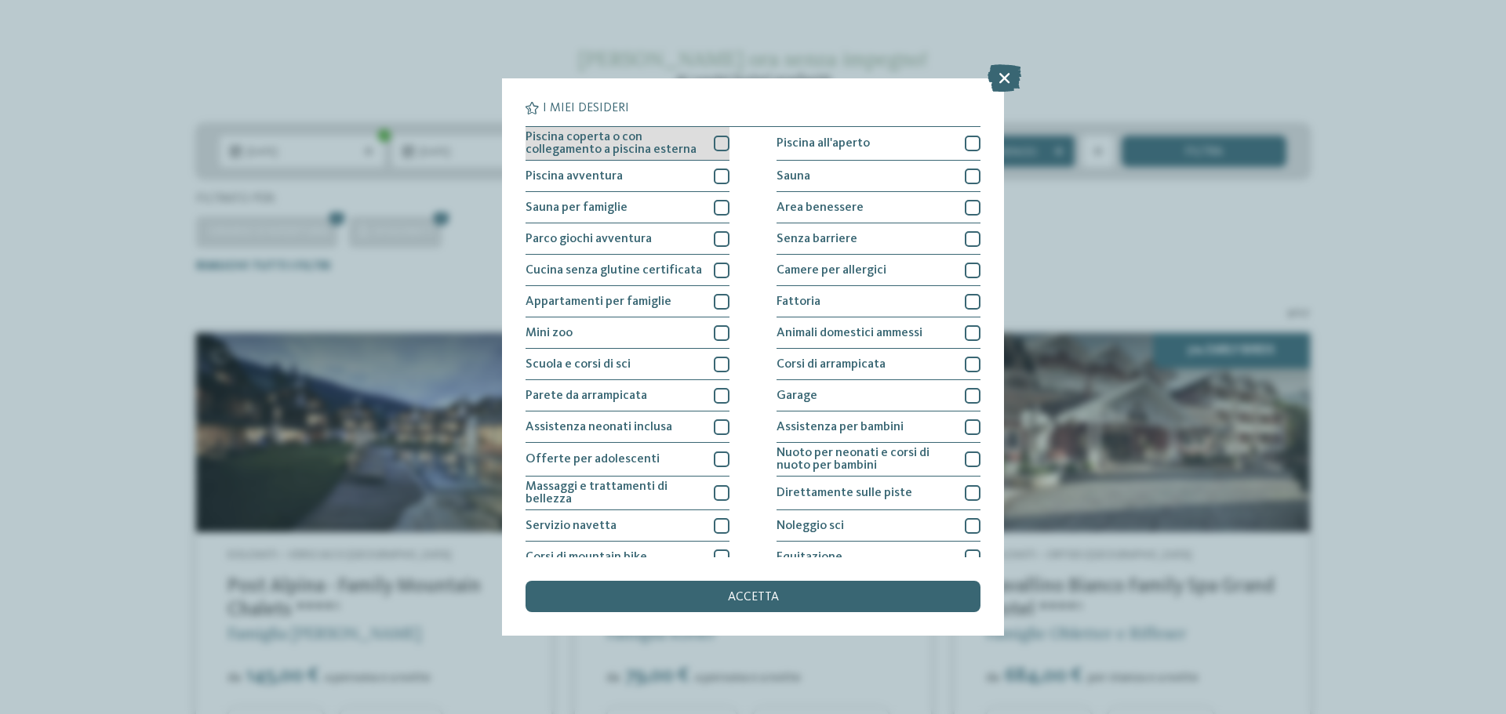
click at [614, 146] on span "Piscina coperta o con collegamento a piscina esterna" at bounding box center [613, 143] width 176 height 25
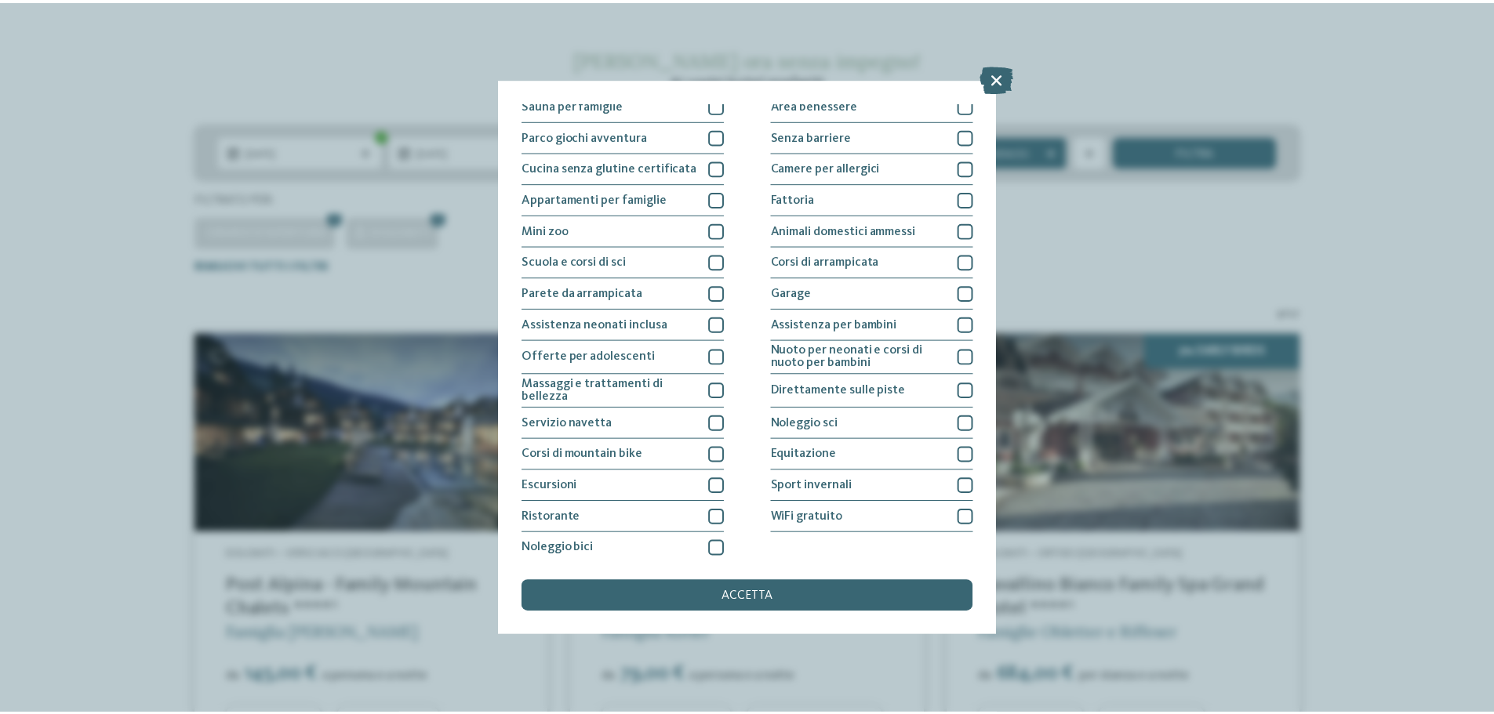
scroll to position [110, 0]
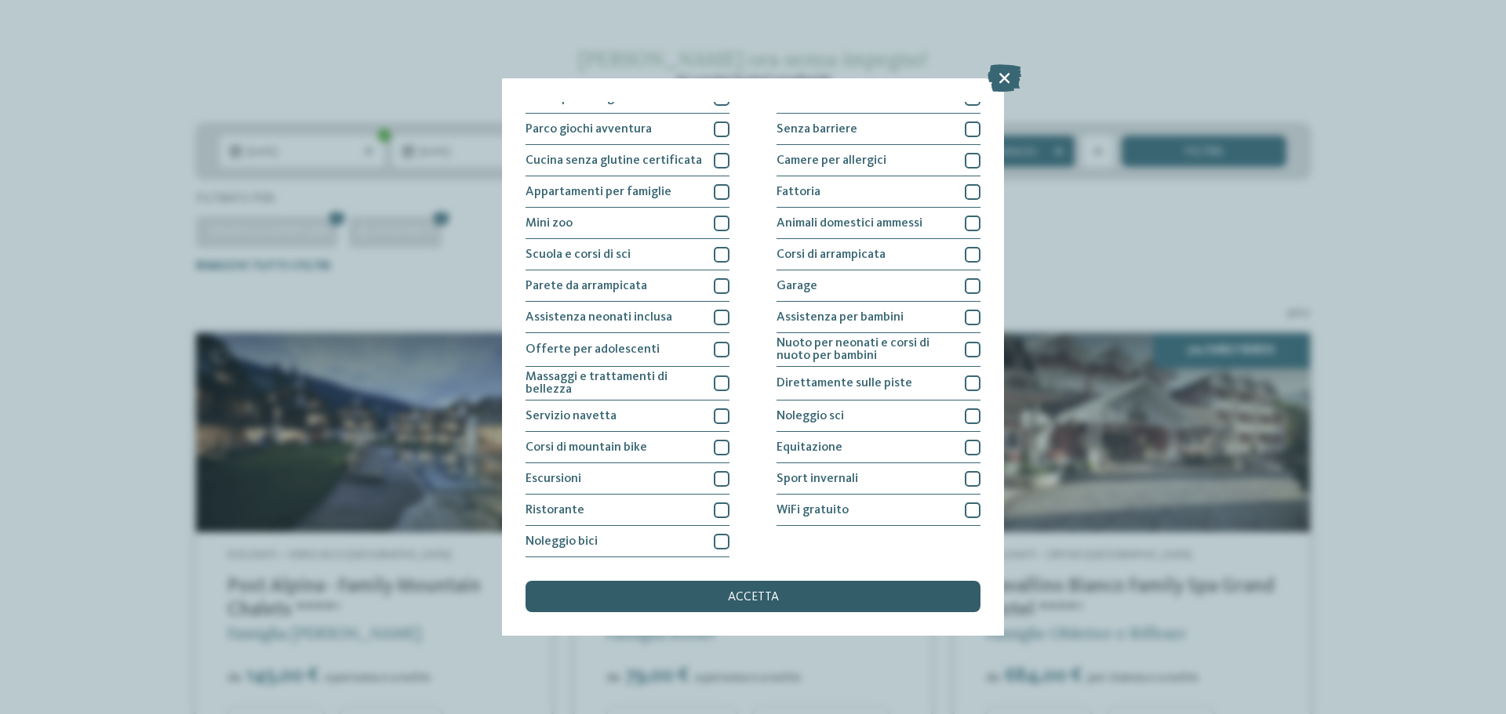
click at [768, 594] on span "accetta" at bounding box center [753, 597] width 51 height 13
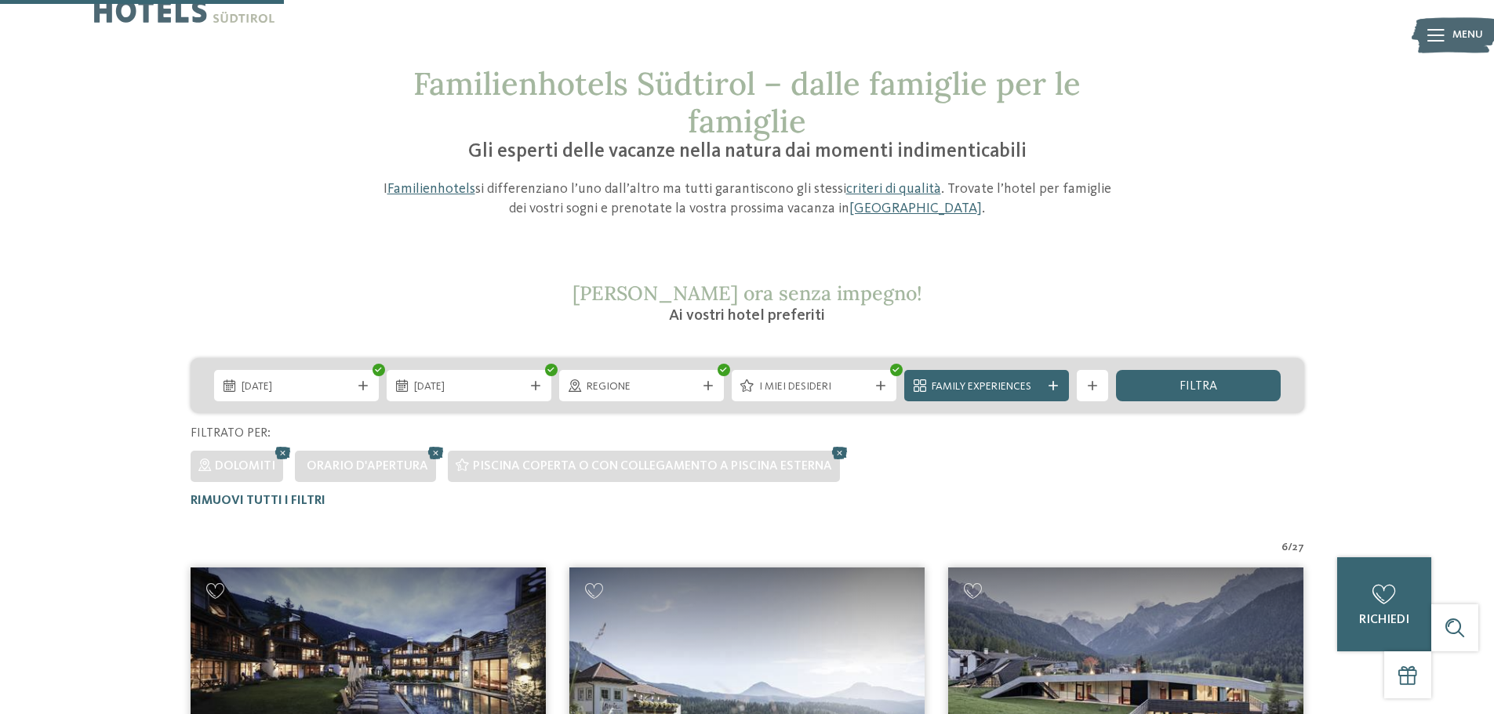
scroll to position [44, 0]
click at [1023, 386] on span "Family Experiences" at bounding box center [987, 388] width 110 height 16
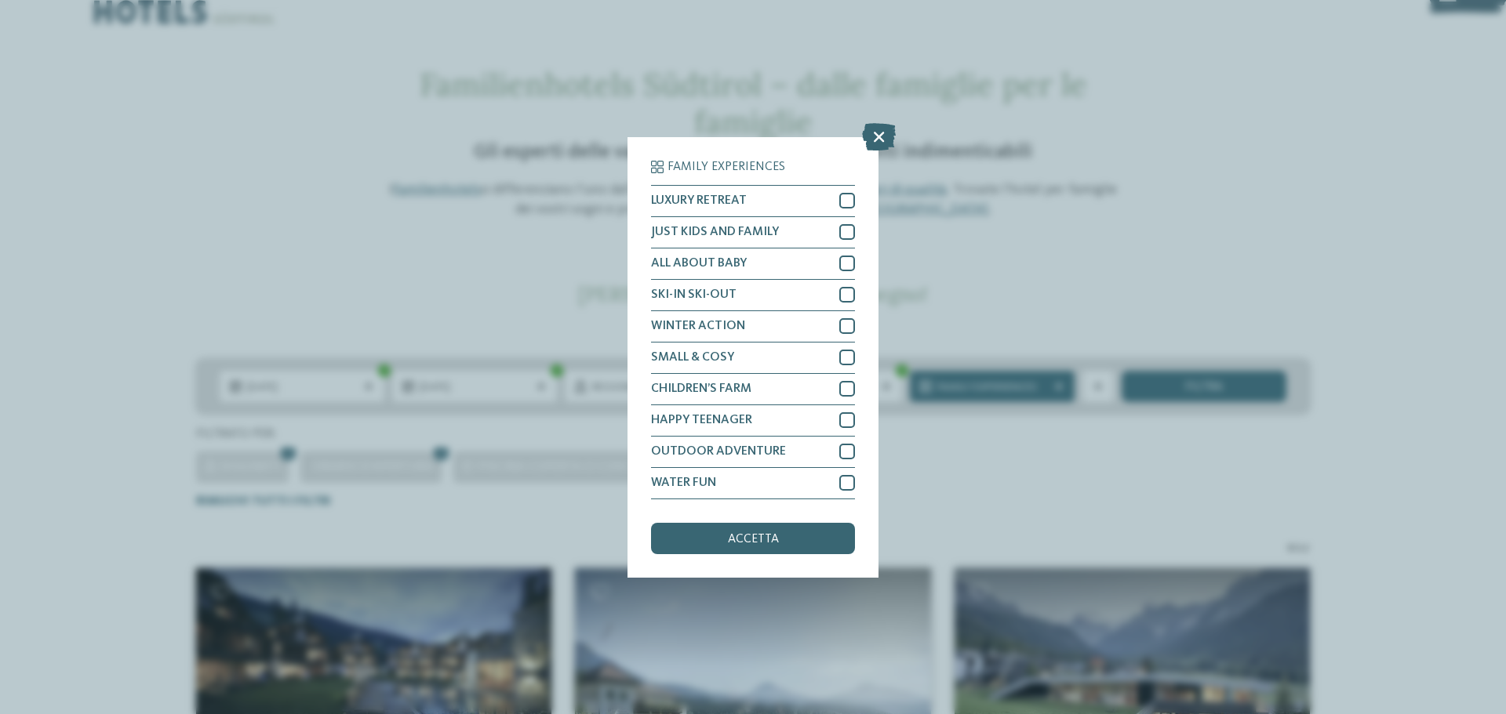
click at [874, 122] on div "Family Experiences LUXURY RETREAT JUST KIDS AND FAMILY" at bounding box center [753, 357] width 1506 height 714
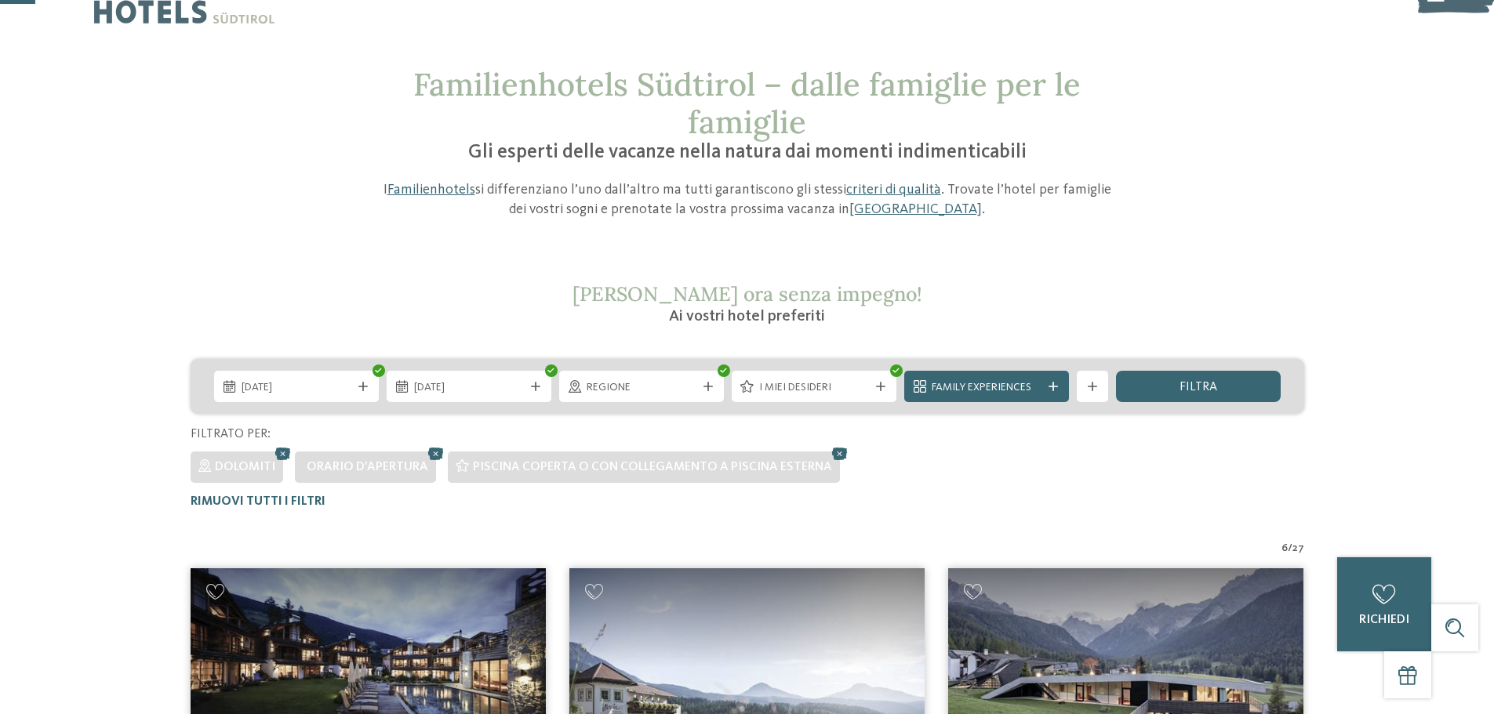
click at [834, 403] on div "[DATE] [DATE]" at bounding box center [748, 386] width 1114 height 55
click at [834, 387] on span "I miei desideri" at bounding box center [814, 388] width 110 height 16
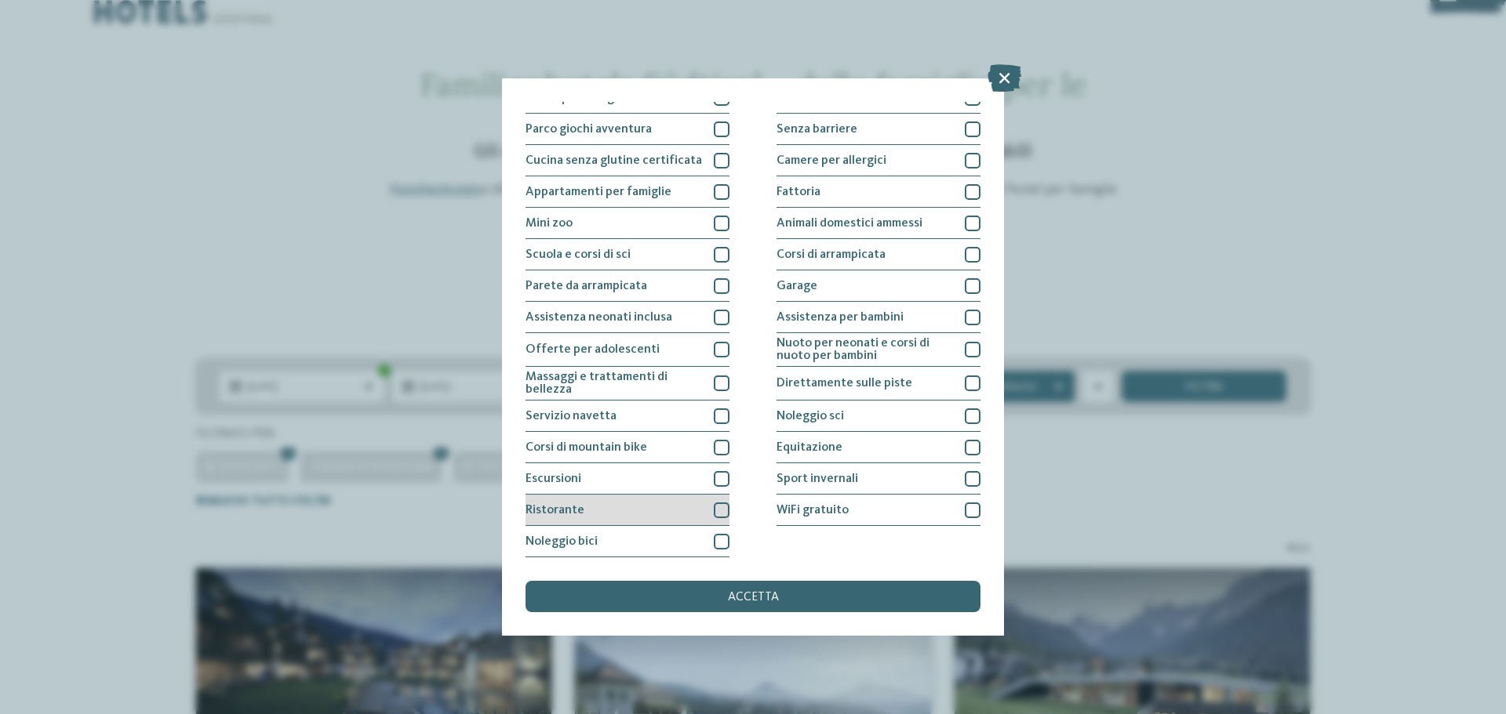
click at [583, 509] on div "Ristorante" at bounding box center [627, 510] width 204 height 31
click at [750, 597] on span "accetta" at bounding box center [753, 597] width 51 height 13
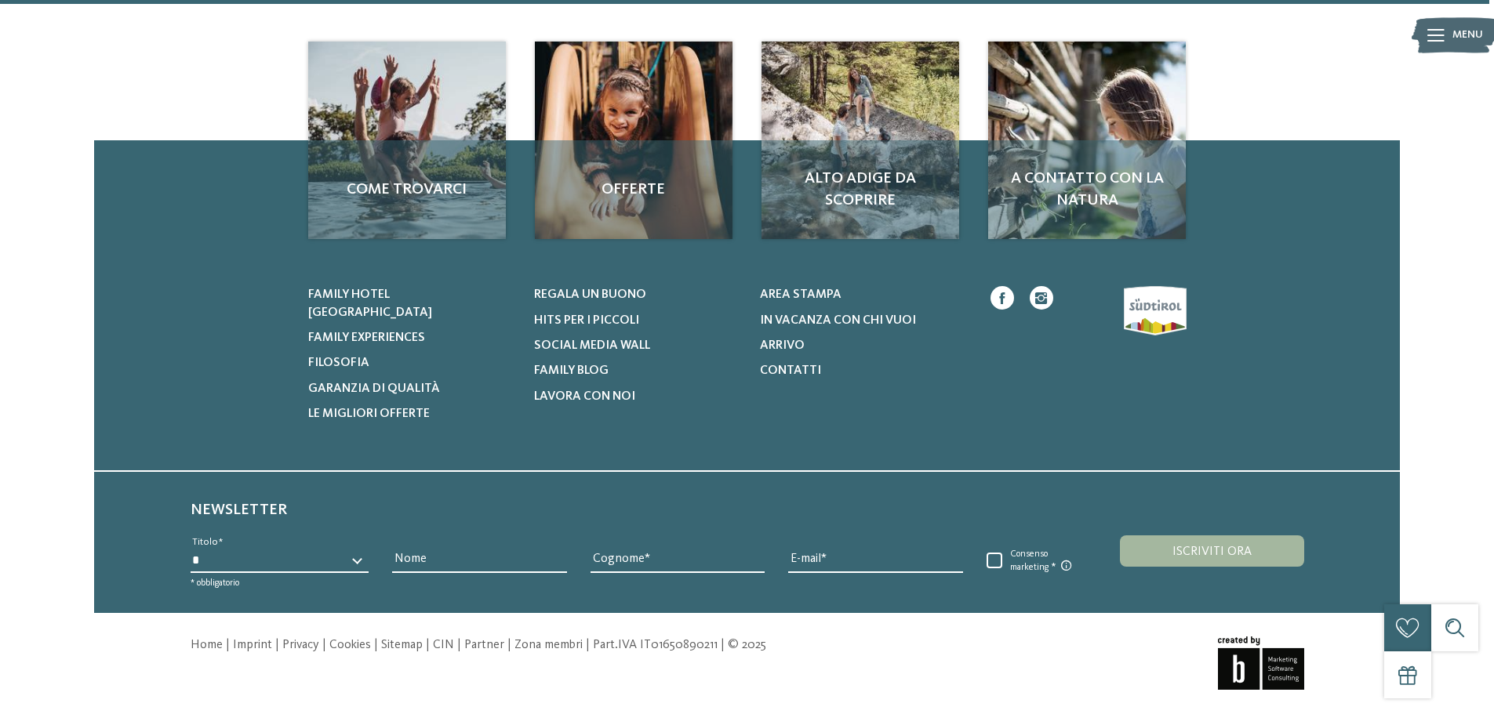
scroll to position [1848, 0]
